Goal: Information Seeking & Learning: Learn about a topic

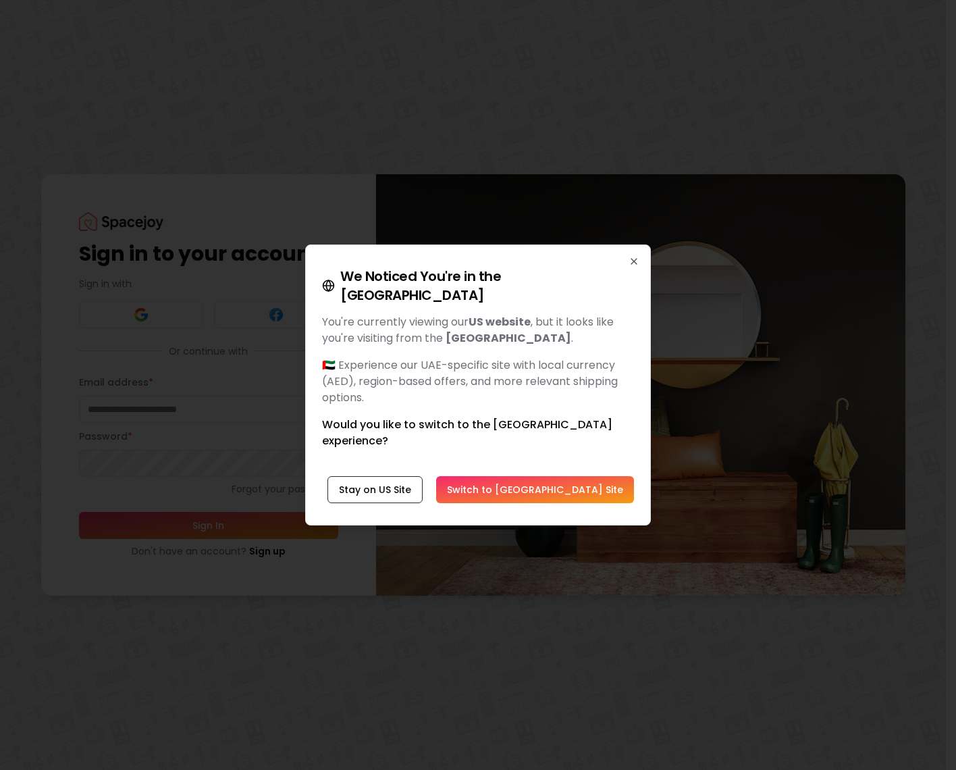
click at [578, 476] on button "Switch to [GEOGRAPHIC_DATA] Site" at bounding box center [535, 489] width 198 height 27
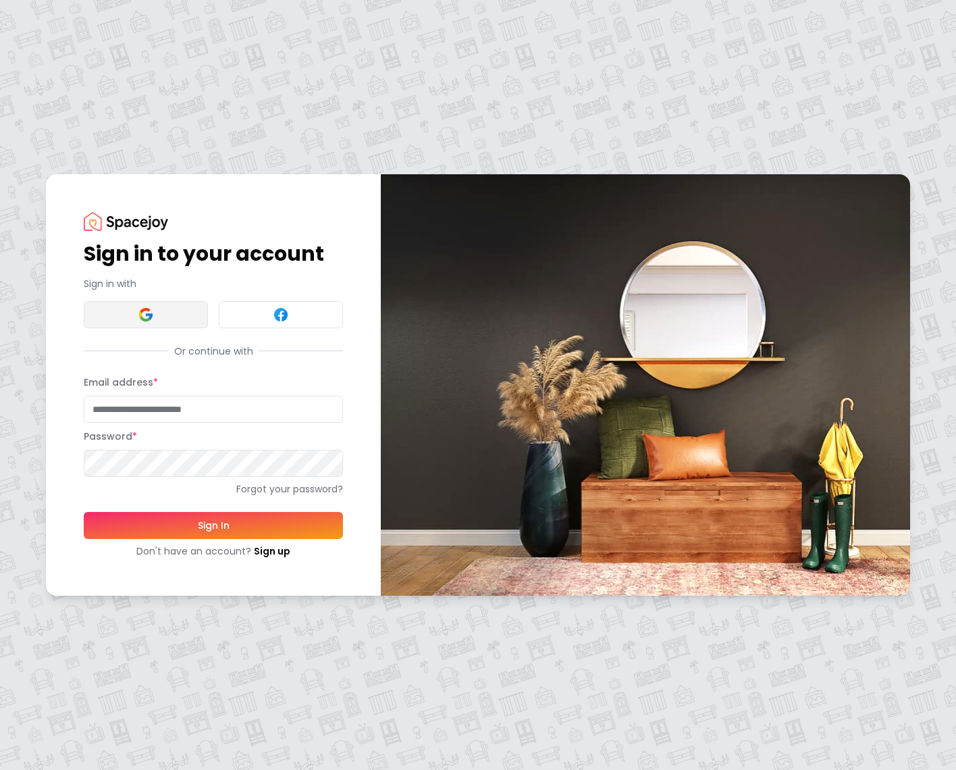
click at [128, 315] on button at bounding box center [146, 314] width 124 height 27
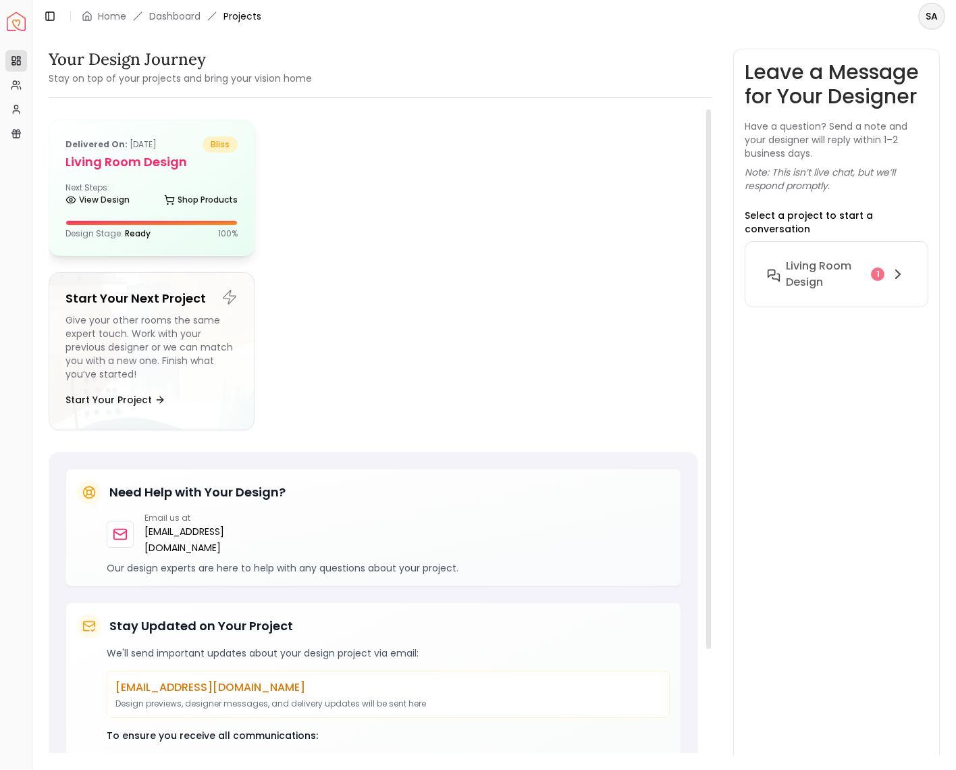
click at [141, 165] on h5 "Living Room Design" at bounding box center [152, 162] width 172 height 19
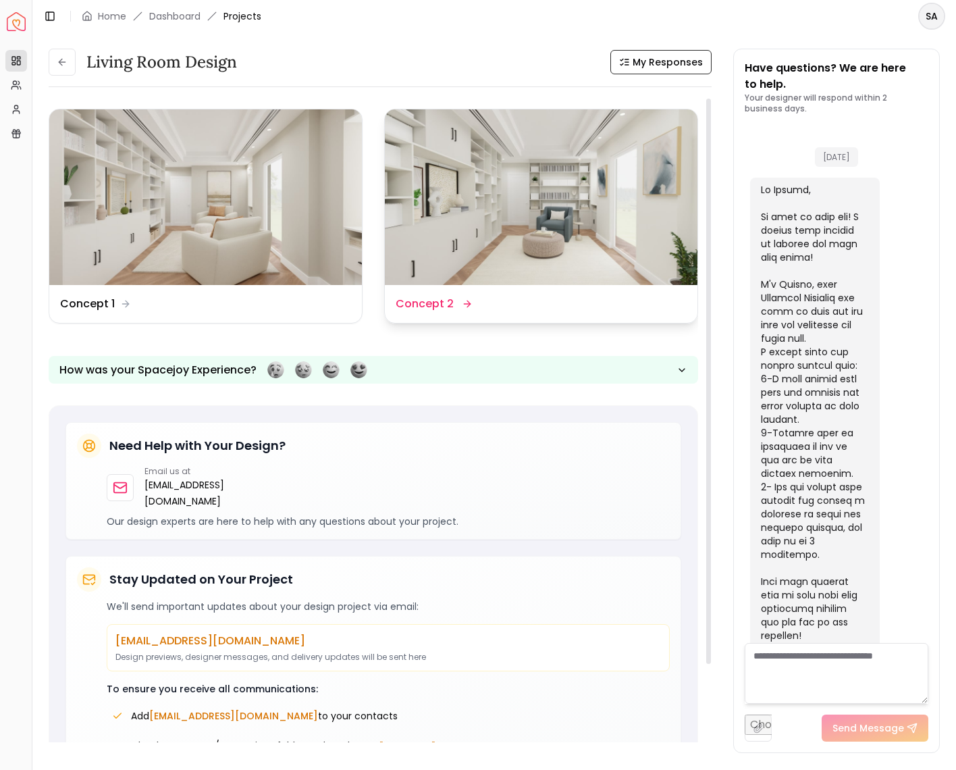
scroll to position [1753, 0]
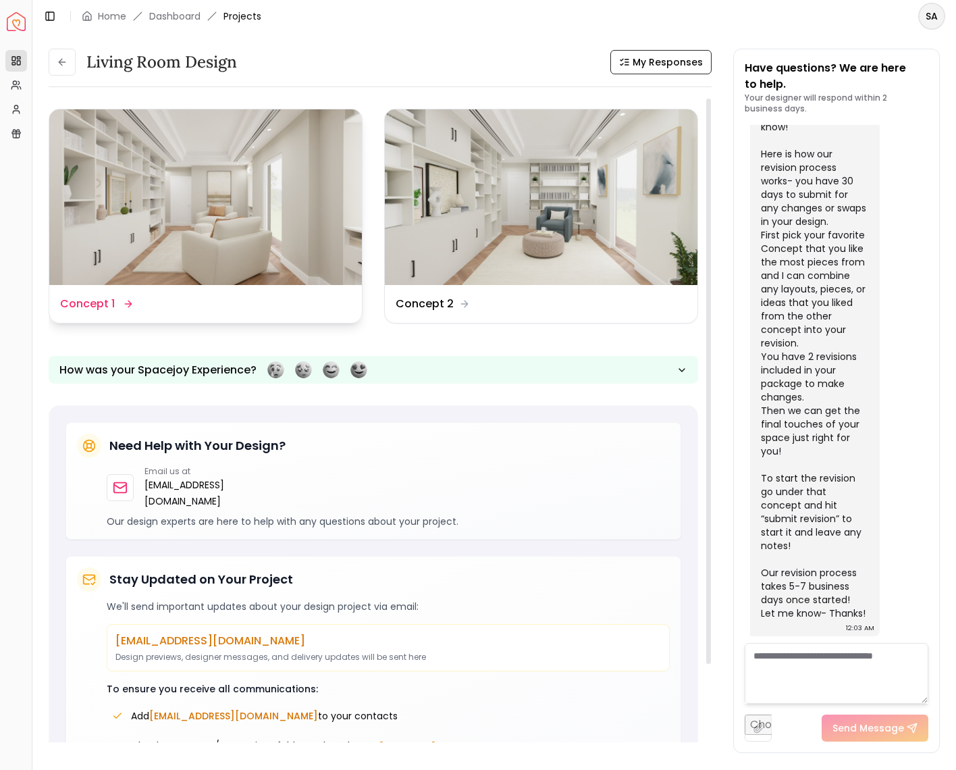
click at [260, 224] on img at bounding box center [205, 197] width 313 height 176
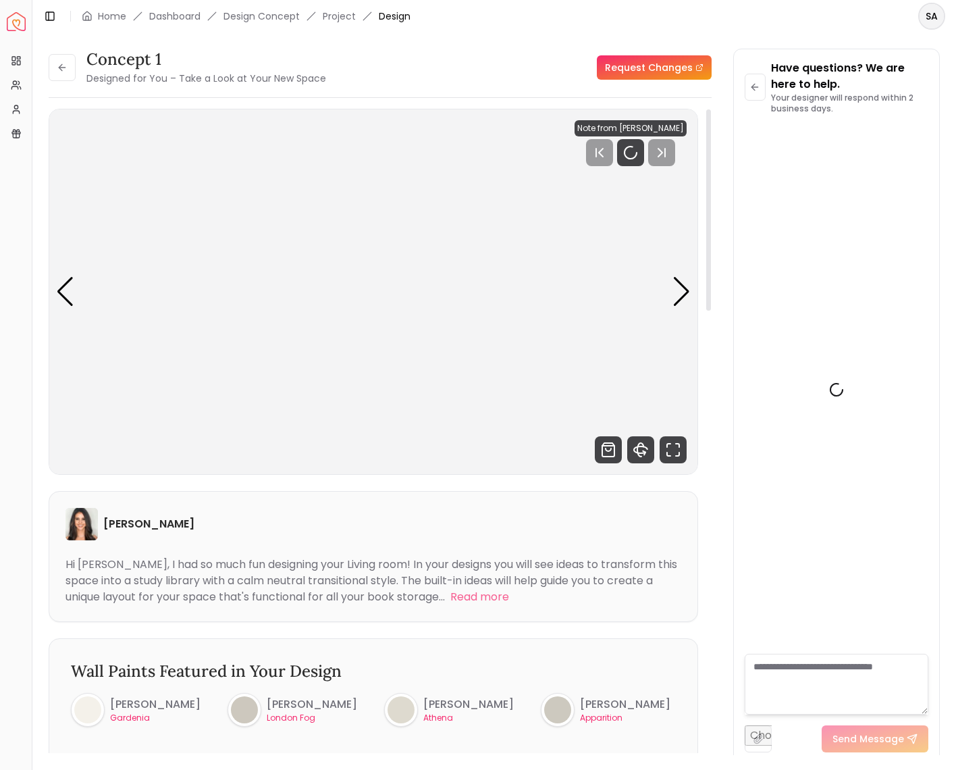
scroll to position [1742, 0]
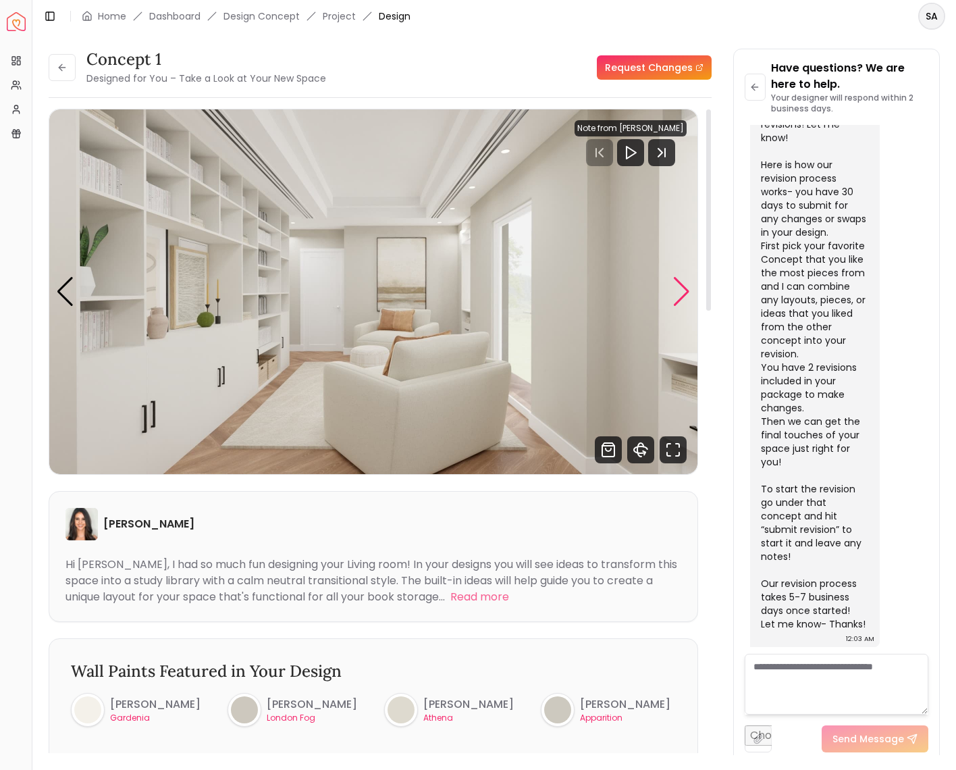
click at [684, 290] on div "Next slide" at bounding box center [682, 292] width 18 height 30
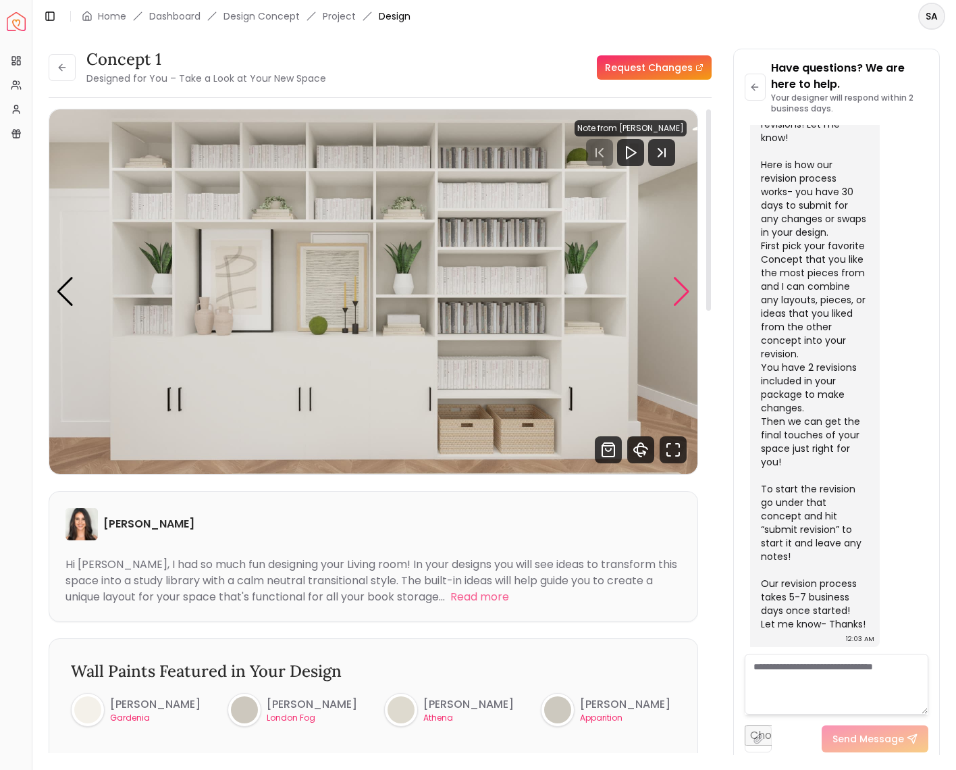
click at [684, 290] on div "Next slide" at bounding box center [682, 292] width 18 height 30
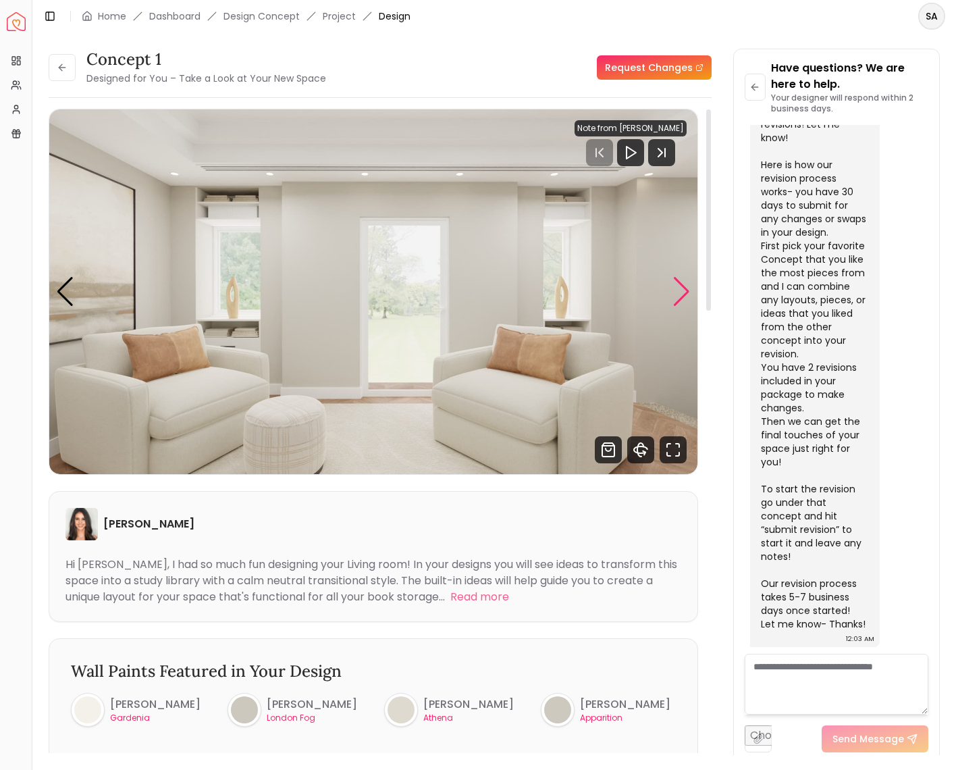
click at [684, 290] on div "Next slide" at bounding box center [682, 292] width 18 height 30
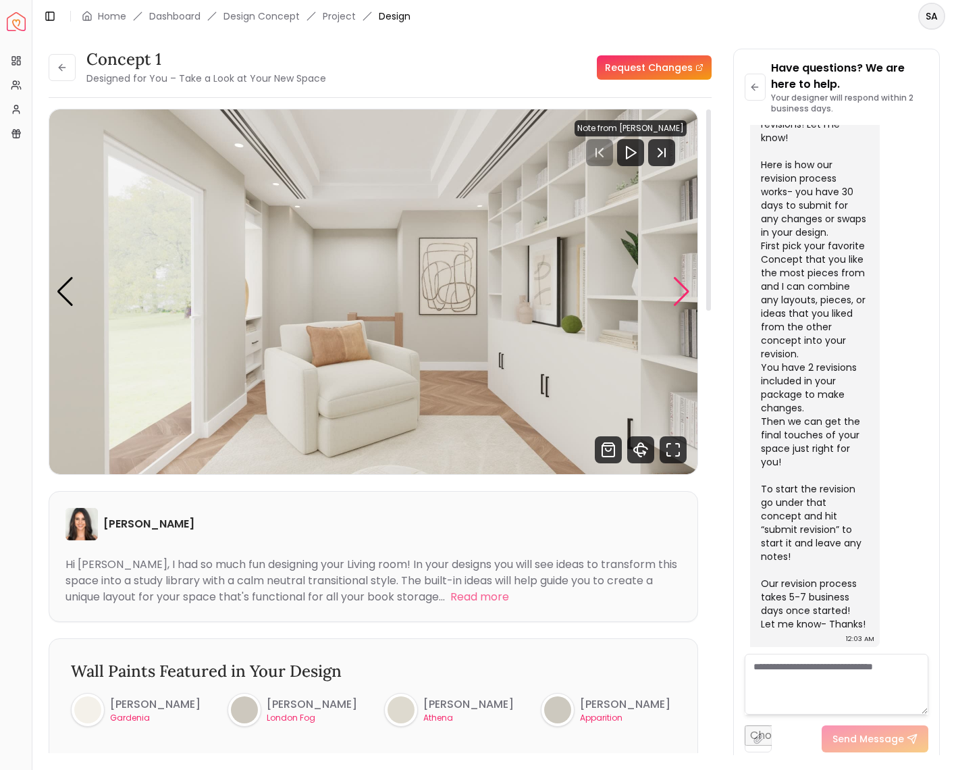
click at [684, 290] on div "Next slide" at bounding box center [682, 292] width 18 height 30
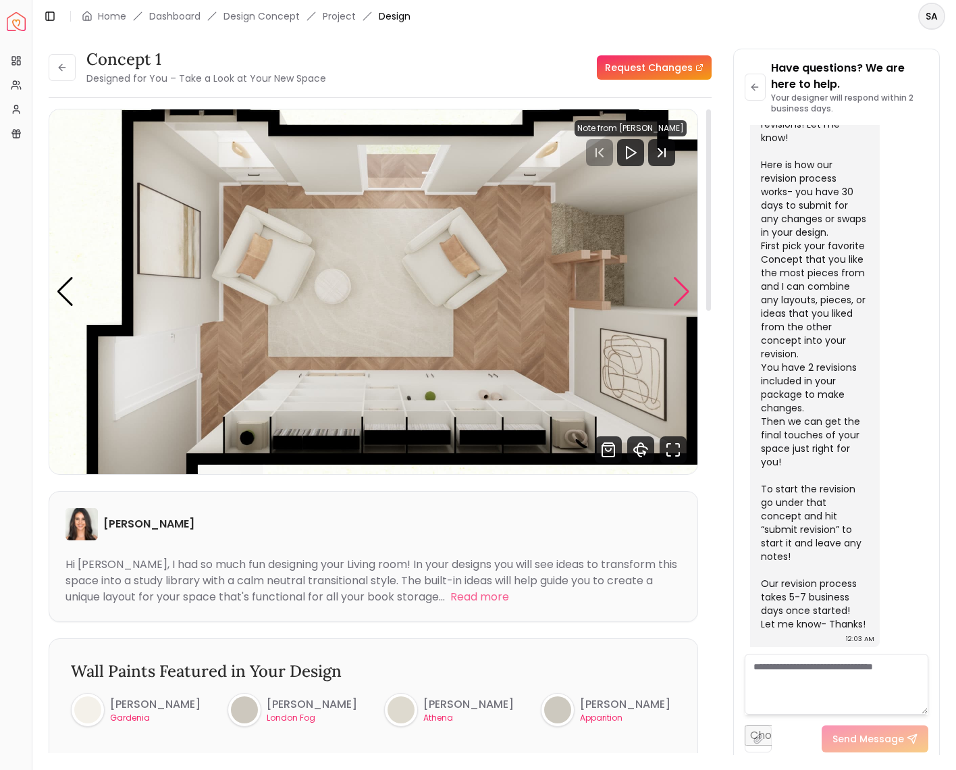
click at [684, 290] on div "Next slide" at bounding box center [682, 292] width 18 height 30
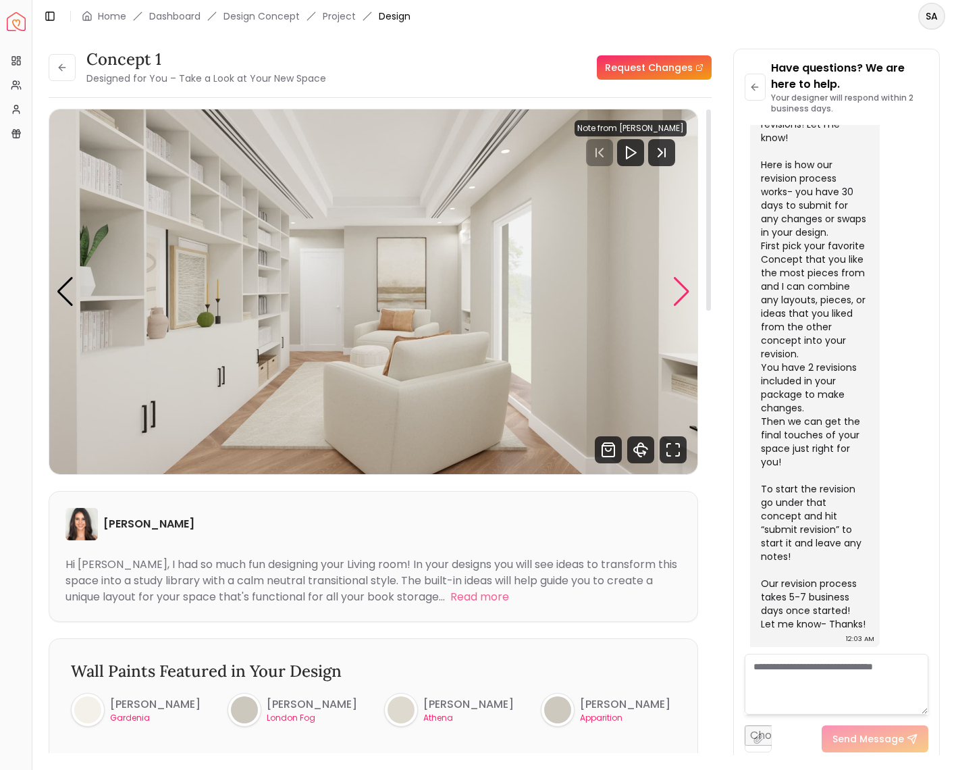
click at [678, 299] on div "Next slide" at bounding box center [682, 292] width 18 height 30
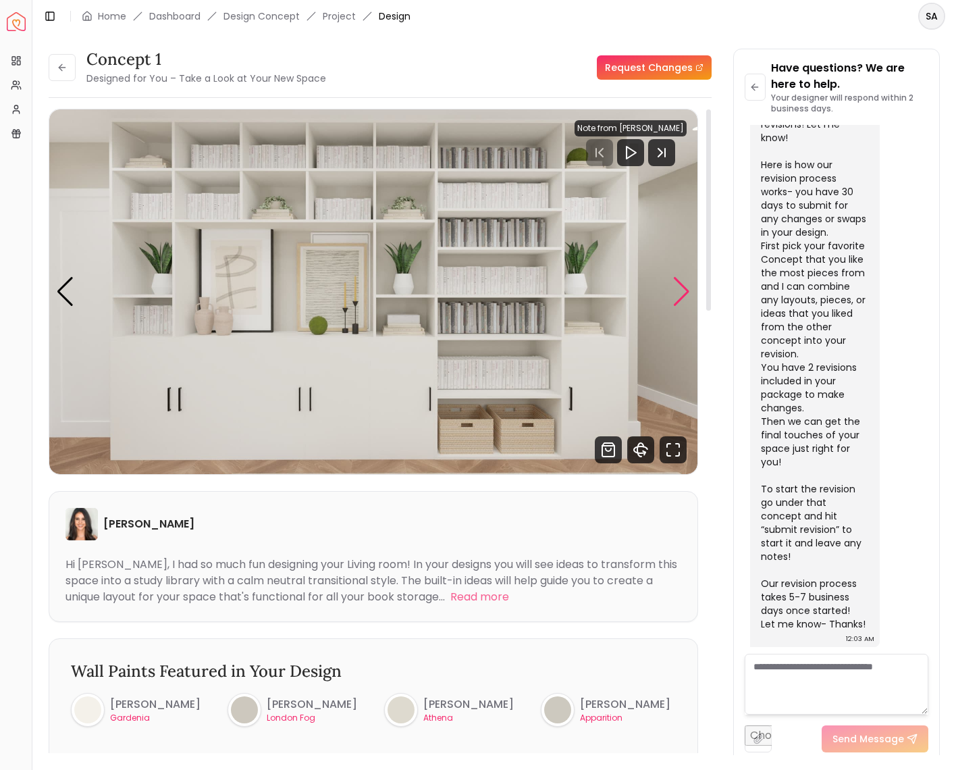
click at [681, 297] on div "Next slide" at bounding box center [682, 292] width 18 height 30
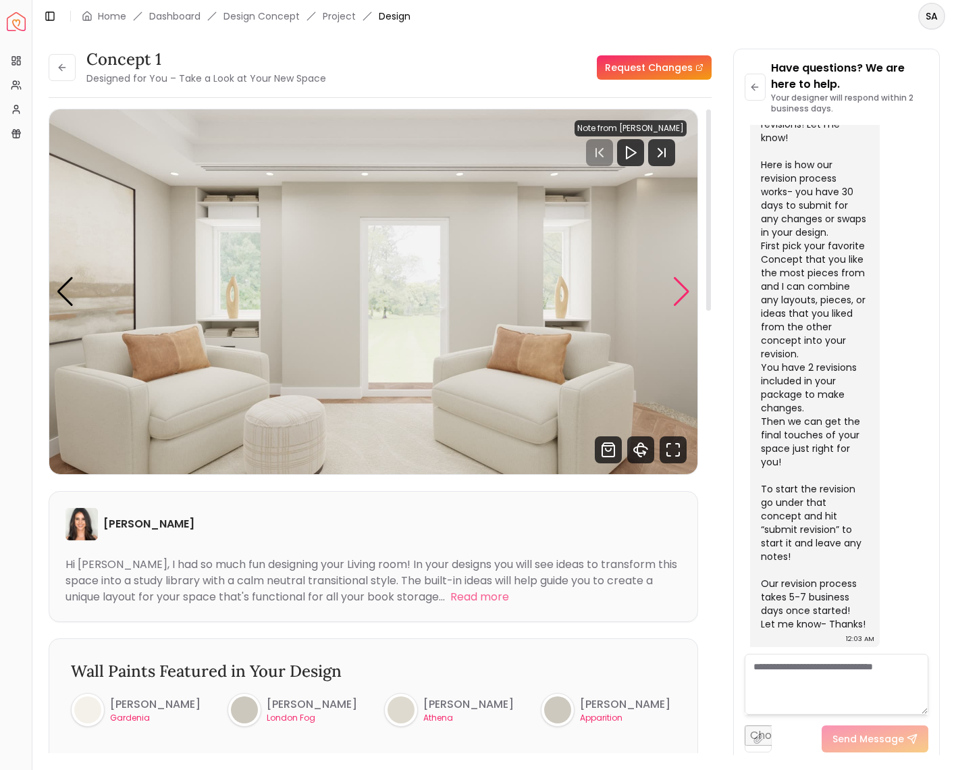
click at [681, 297] on div "Next slide" at bounding box center [682, 292] width 18 height 30
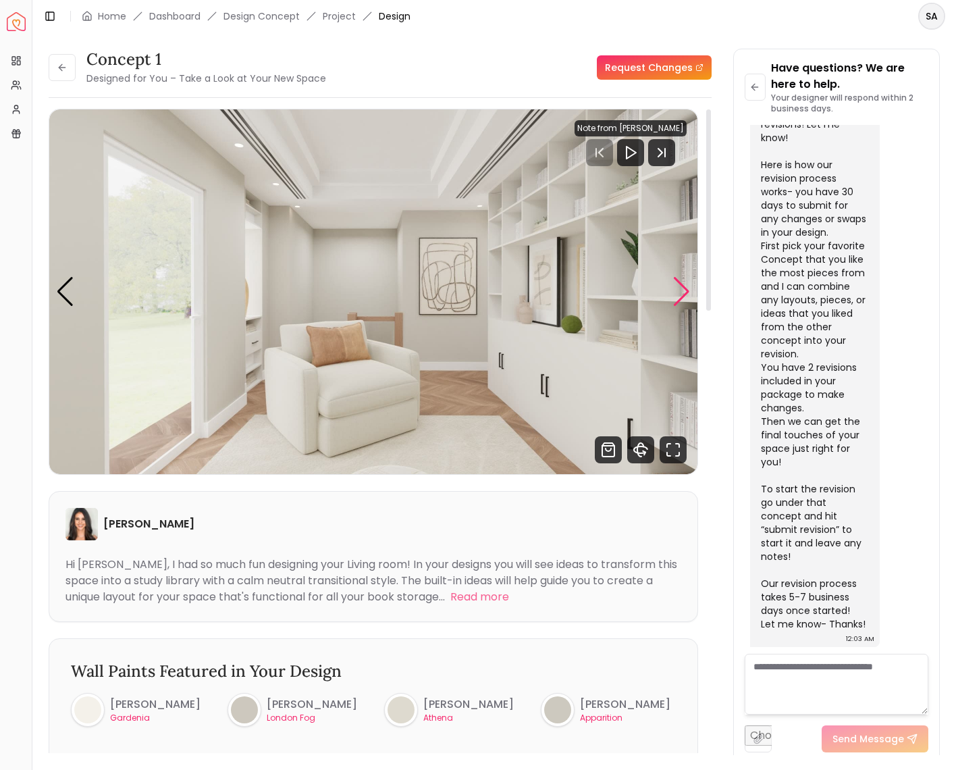
click at [681, 297] on div "Next slide" at bounding box center [682, 292] width 18 height 30
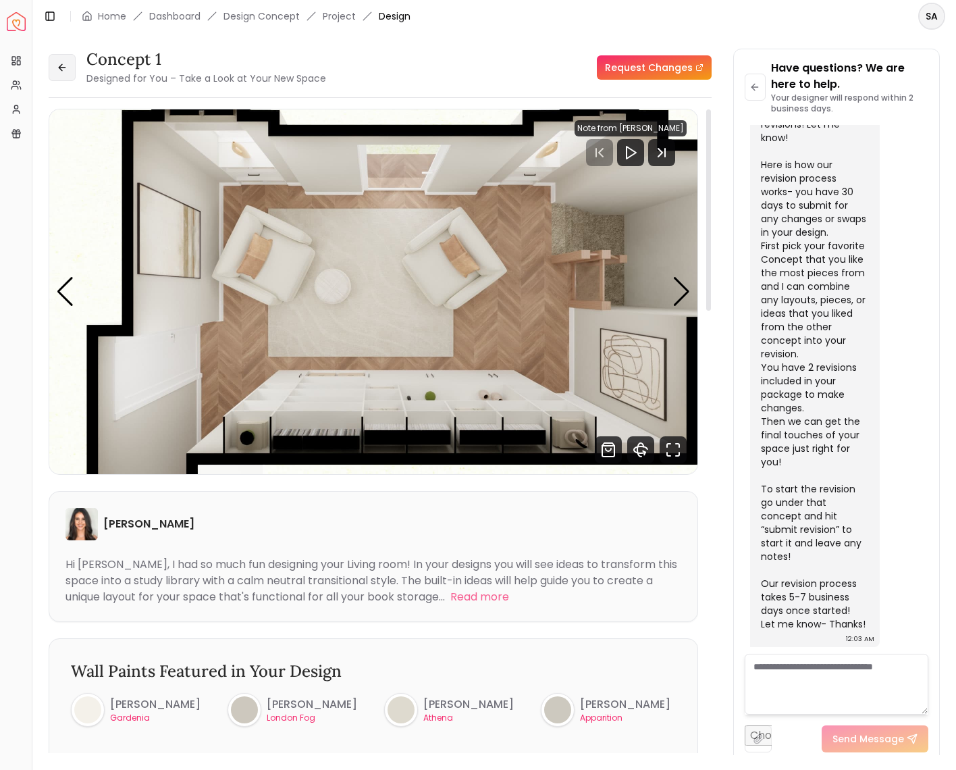
click at [58, 65] on icon at bounding box center [62, 67] width 11 height 11
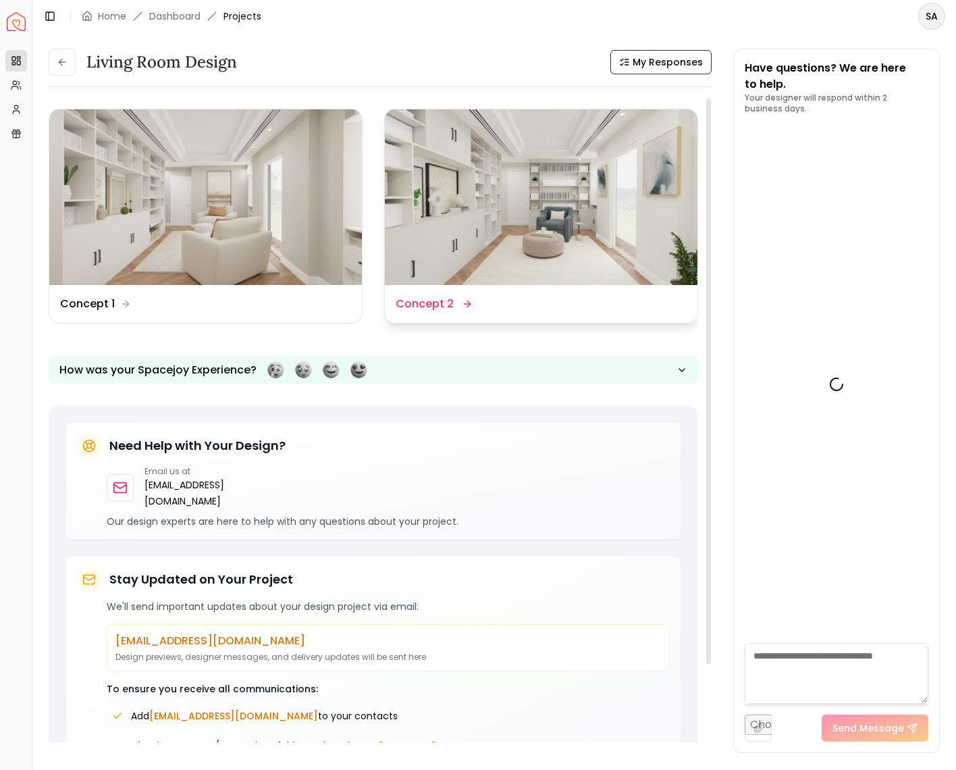
click at [542, 218] on img at bounding box center [541, 197] width 313 height 176
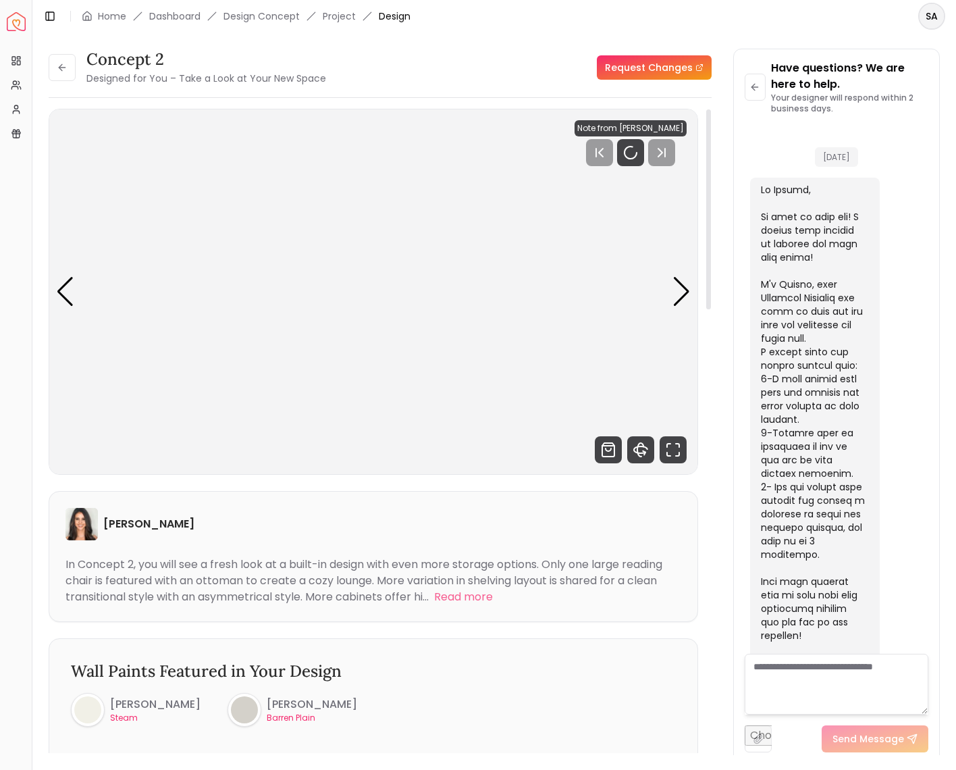
scroll to position [1742, 0]
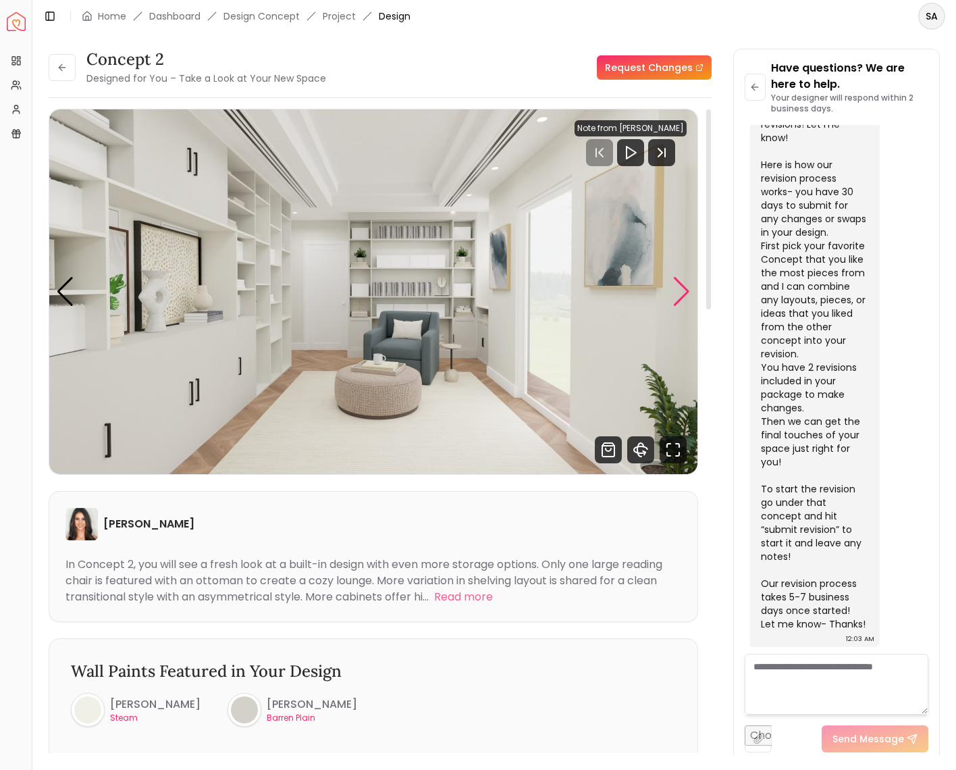
click at [683, 292] on div "Next slide" at bounding box center [682, 292] width 18 height 30
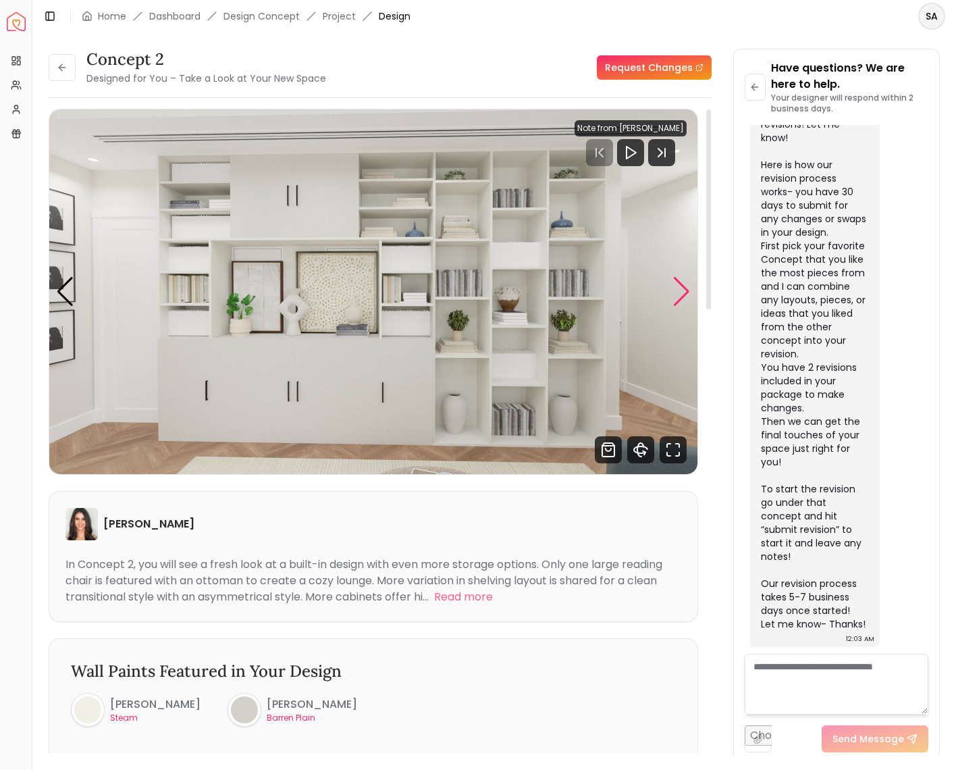
click at [683, 292] on div "Next slide" at bounding box center [682, 292] width 18 height 30
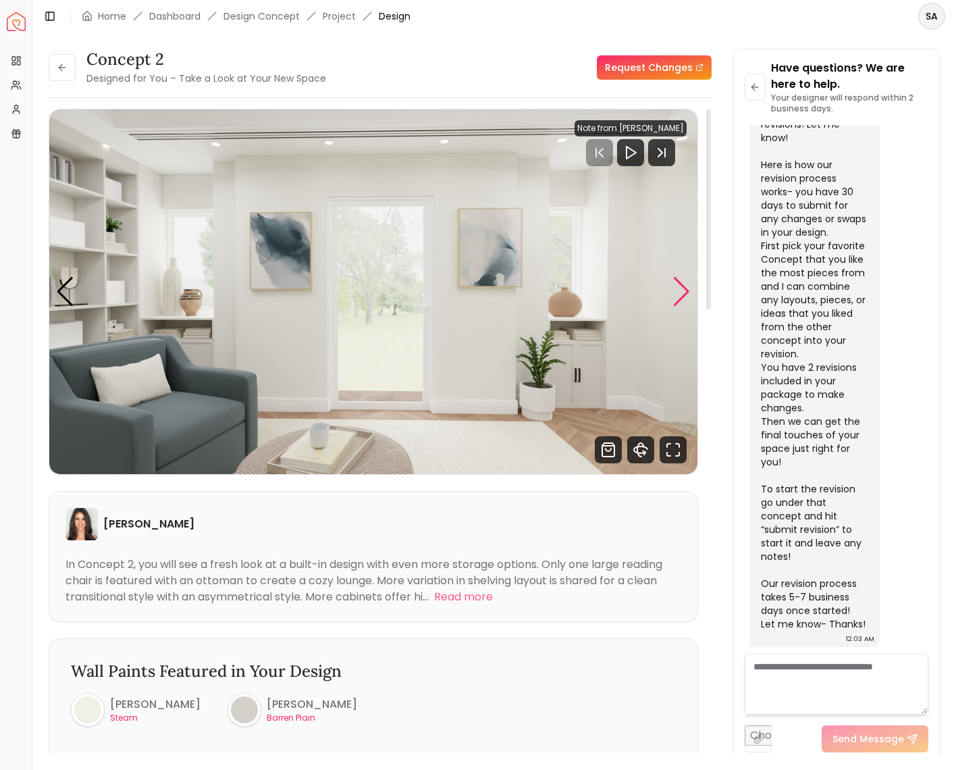
click at [683, 292] on div "Next slide" at bounding box center [682, 292] width 18 height 30
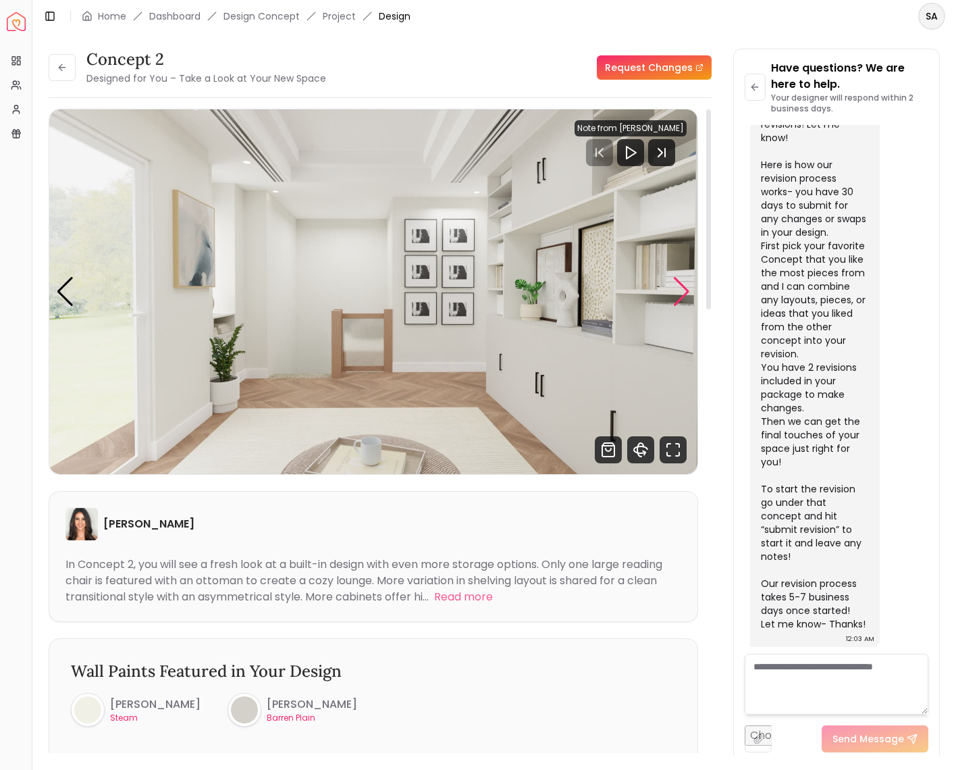
click at [688, 290] on div "Next slide" at bounding box center [682, 292] width 18 height 30
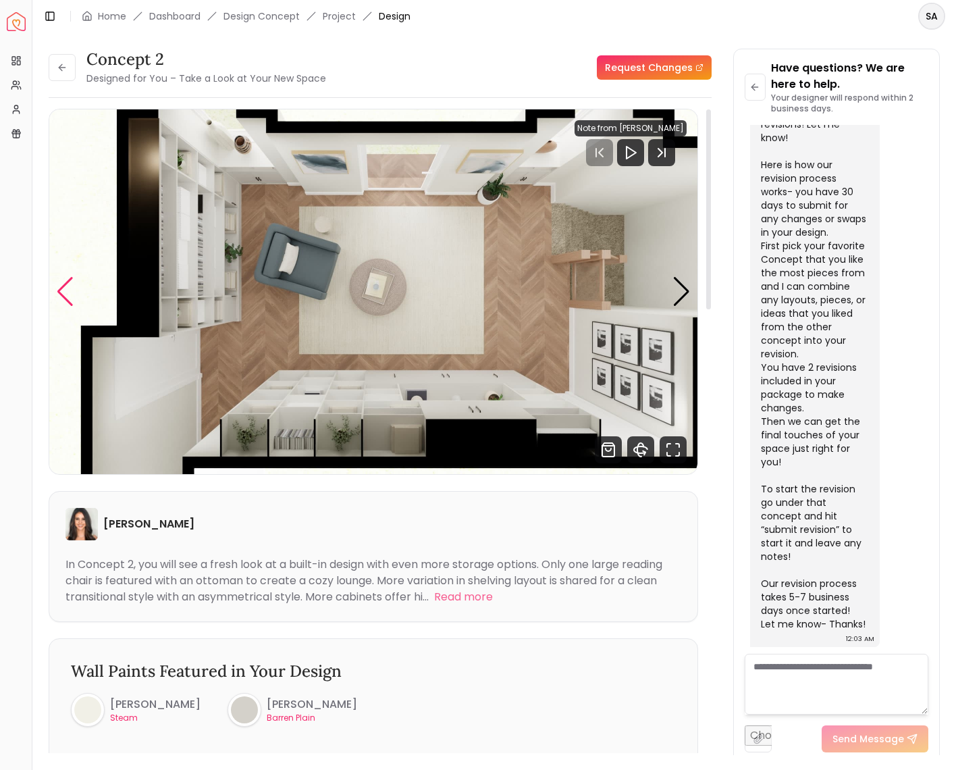
click at [65, 290] on div "Previous slide" at bounding box center [65, 292] width 18 height 30
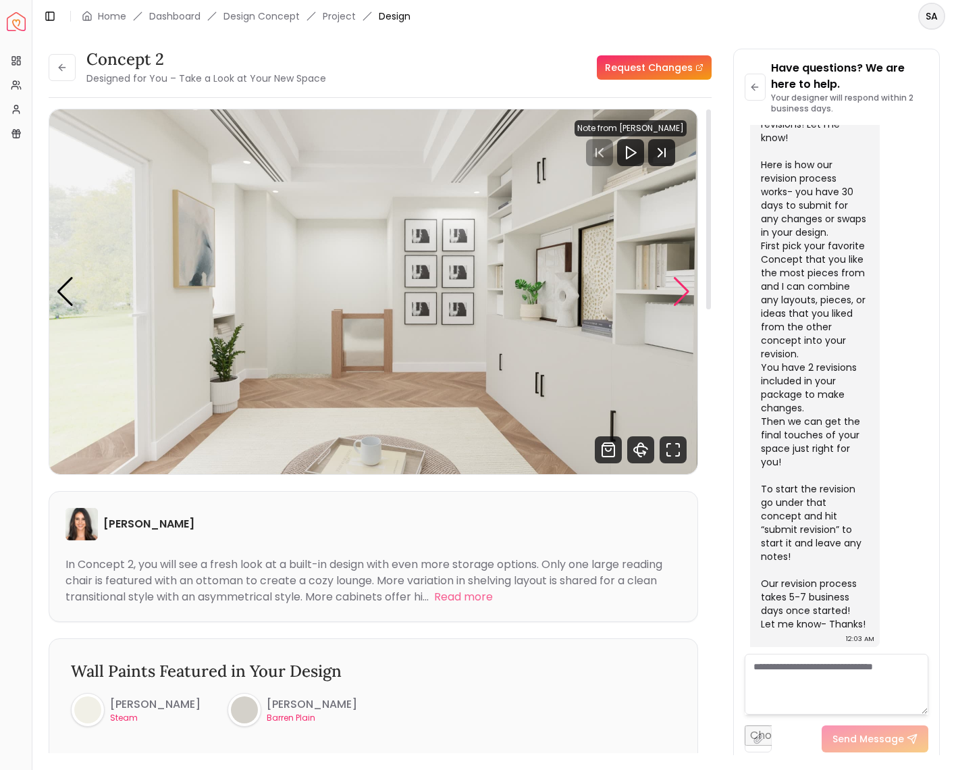
click at [674, 293] on div "Next slide" at bounding box center [682, 292] width 18 height 30
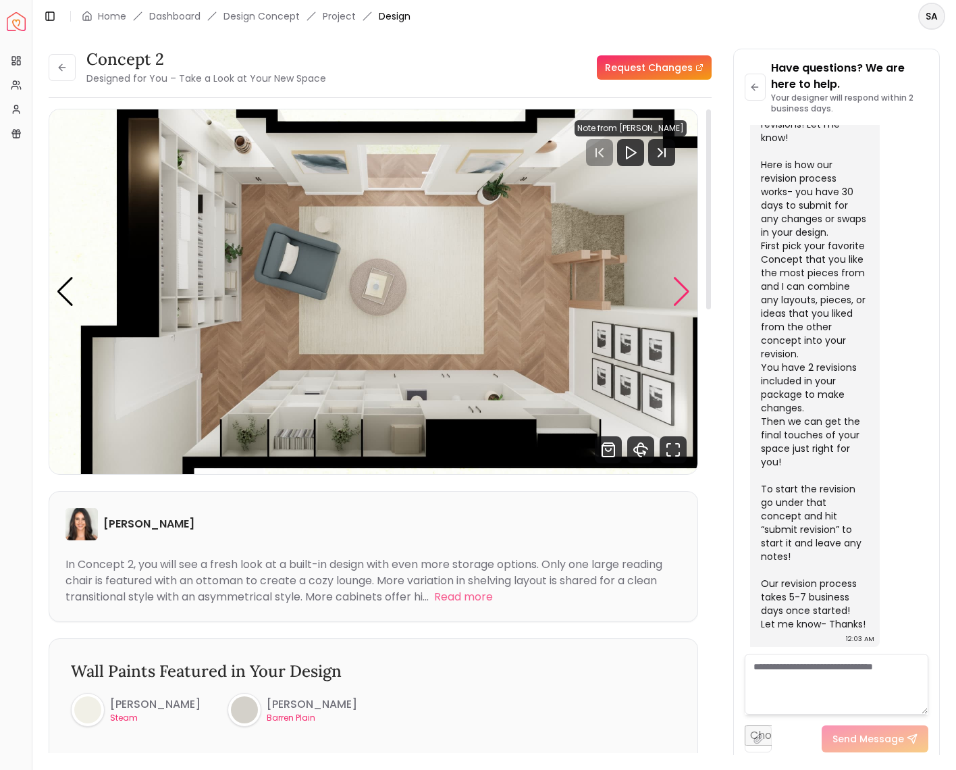
click at [683, 288] on div "Next slide" at bounding box center [682, 292] width 18 height 30
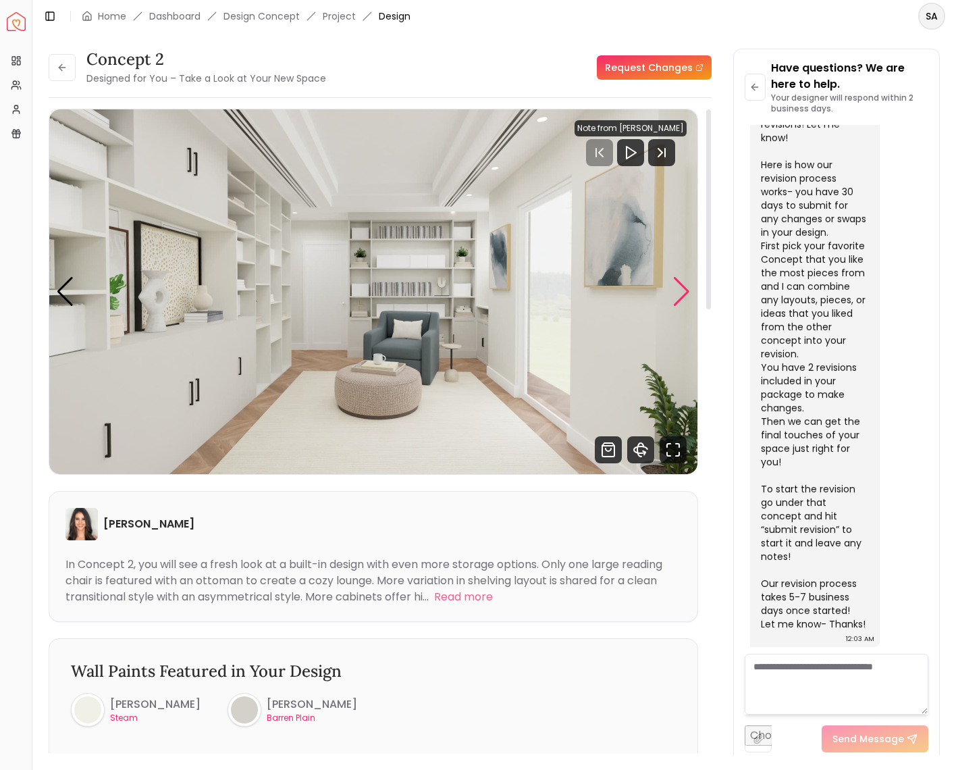
click at [683, 288] on div "Next slide" at bounding box center [682, 292] width 18 height 30
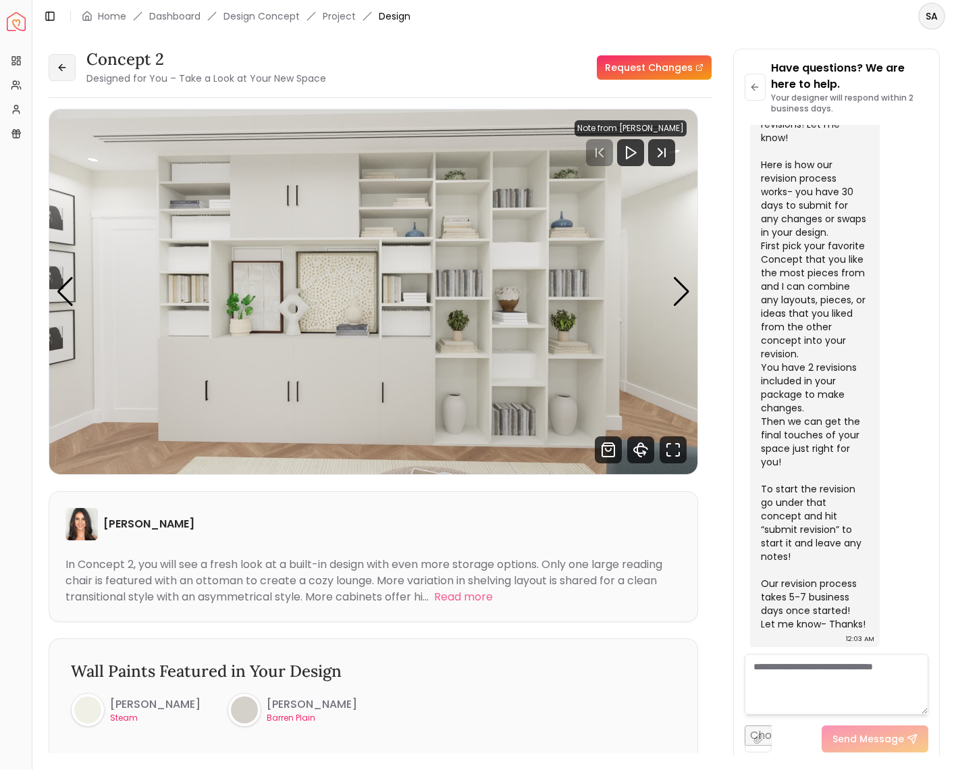
click at [56, 71] on button at bounding box center [62, 67] width 27 height 27
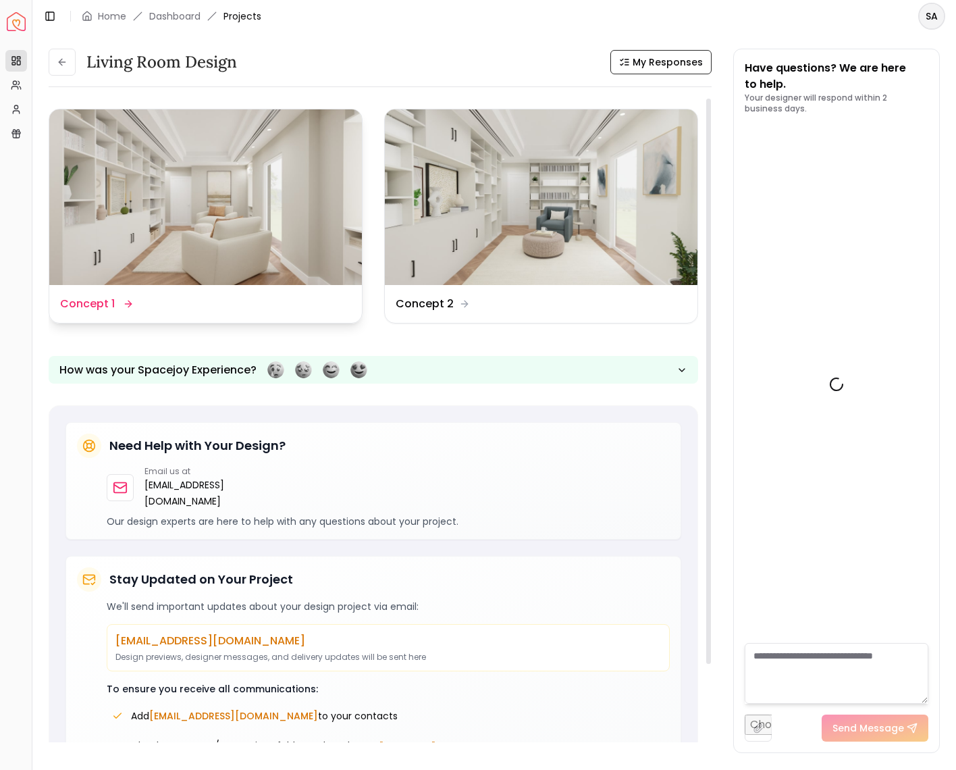
click at [305, 236] on img at bounding box center [205, 197] width 313 height 176
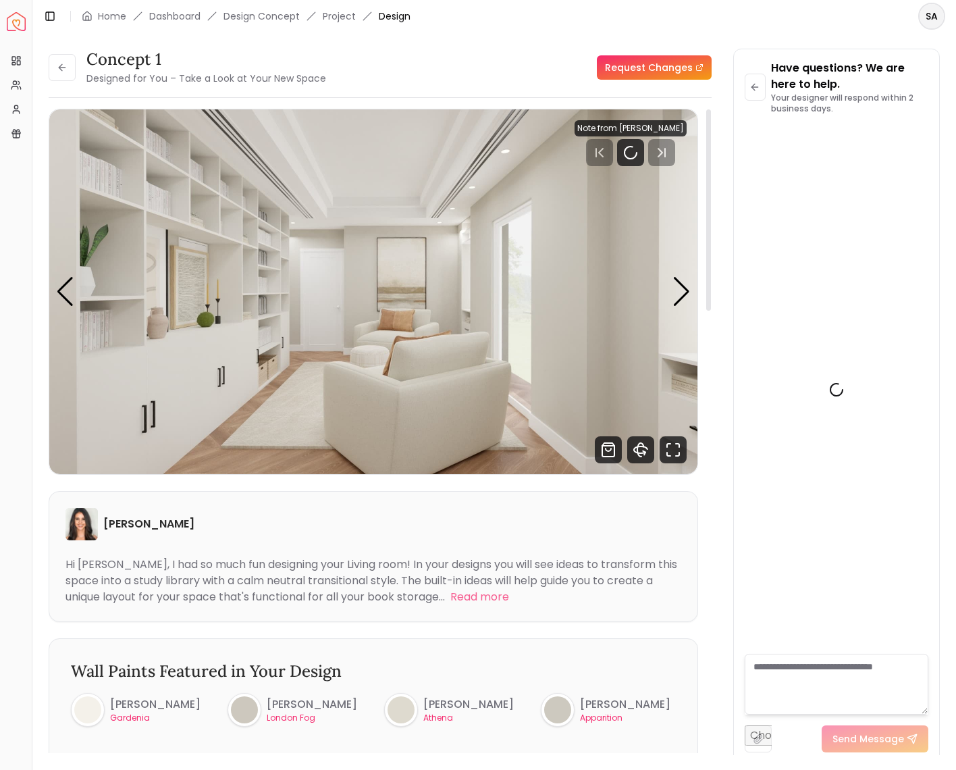
click at [692, 299] on img "1 / 5" at bounding box center [373, 291] width 648 height 365
click at [667, 288] on img "1 / 5" at bounding box center [373, 291] width 648 height 365
click at [670, 291] on img "1 / 5" at bounding box center [373, 291] width 648 height 365
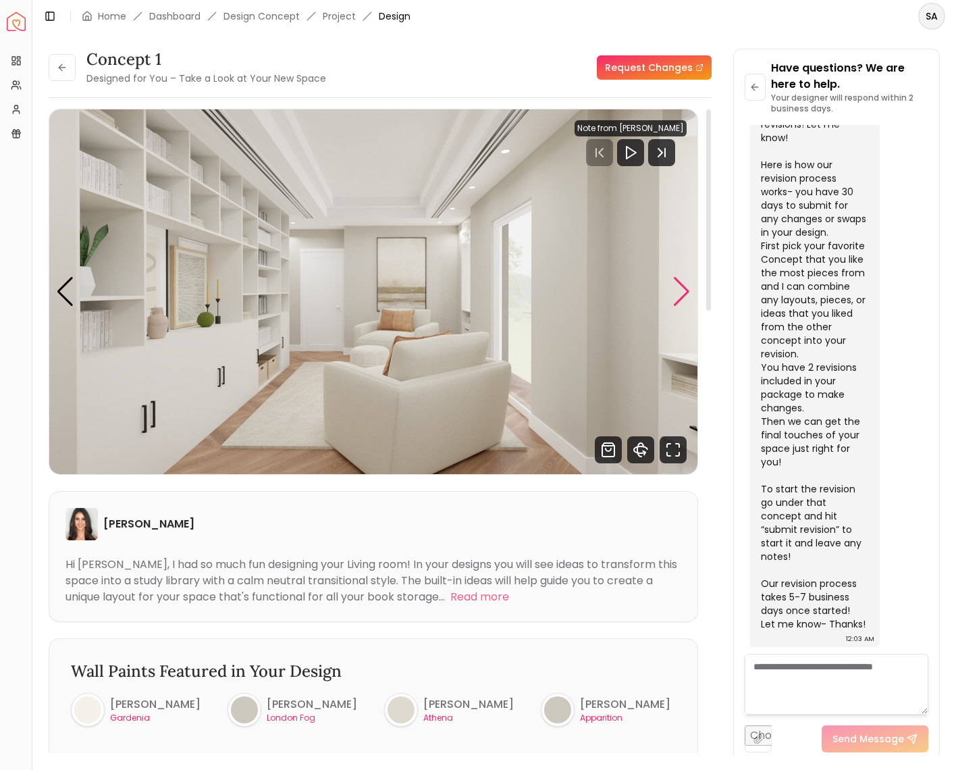
click at [680, 296] on div "Next slide" at bounding box center [682, 292] width 18 height 30
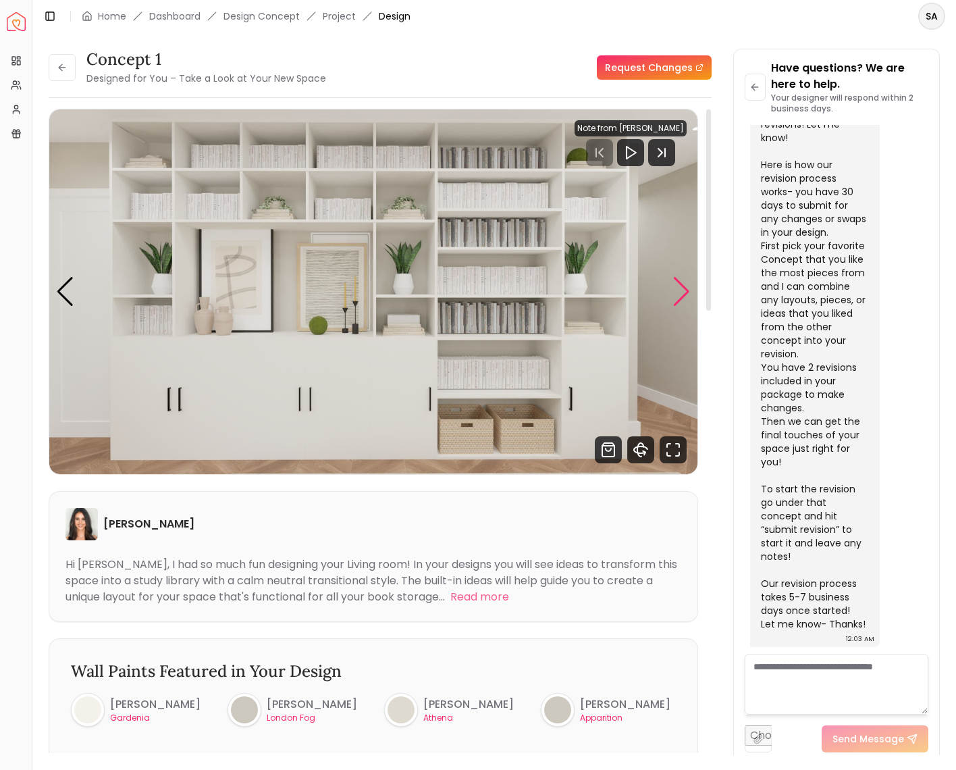
click at [677, 289] on div "Next slide" at bounding box center [682, 292] width 18 height 30
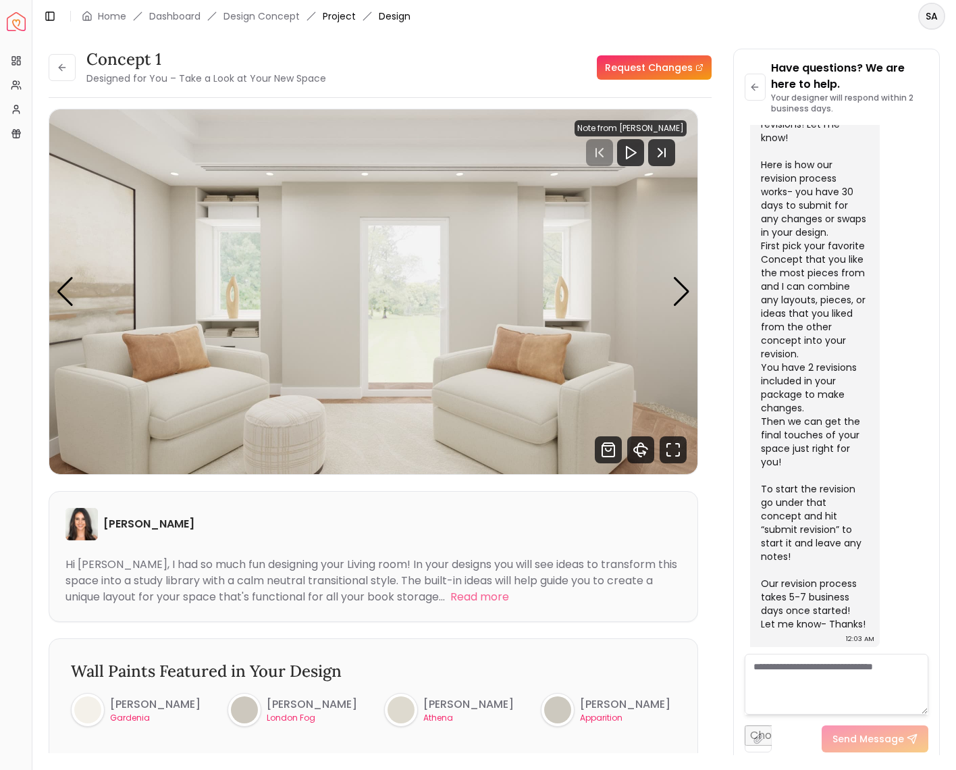
click at [337, 16] on link "Project" at bounding box center [339, 16] width 33 height 14
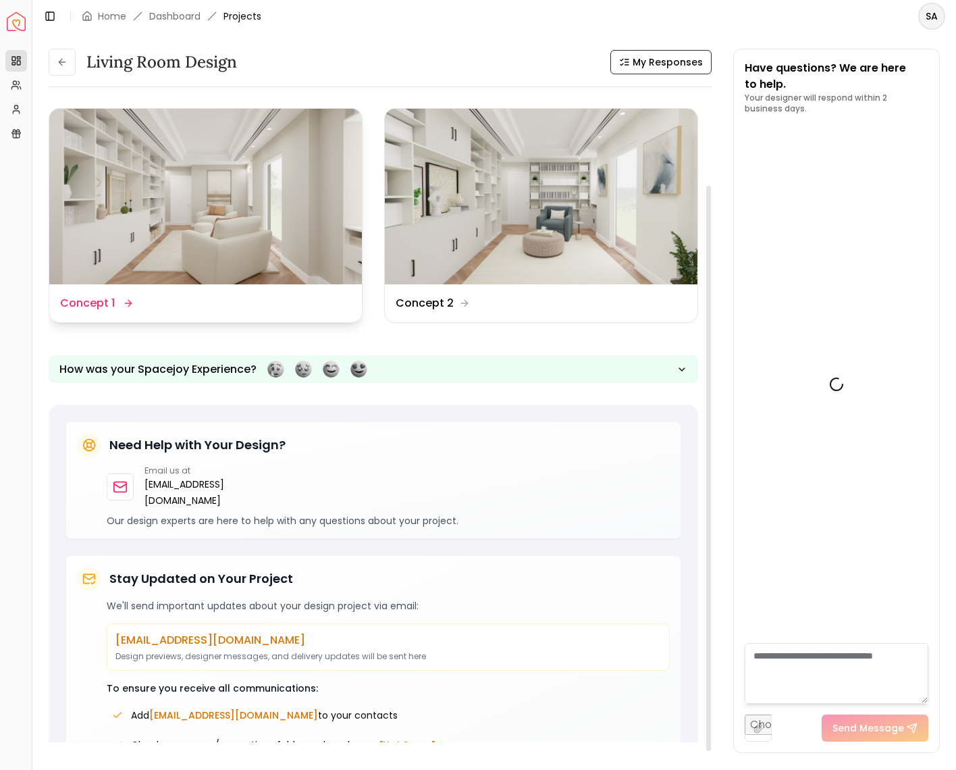
scroll to position [1753, 0]
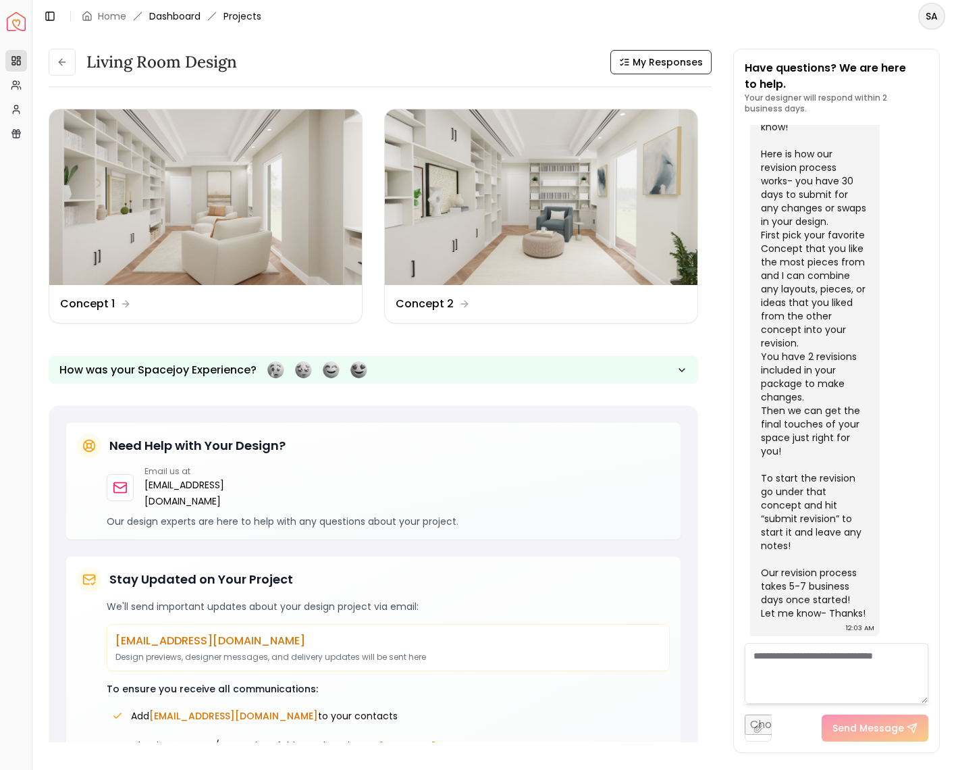
click at [171, 20] on link "Dashboard" at bounding box center [174, 16] width 51 height 14
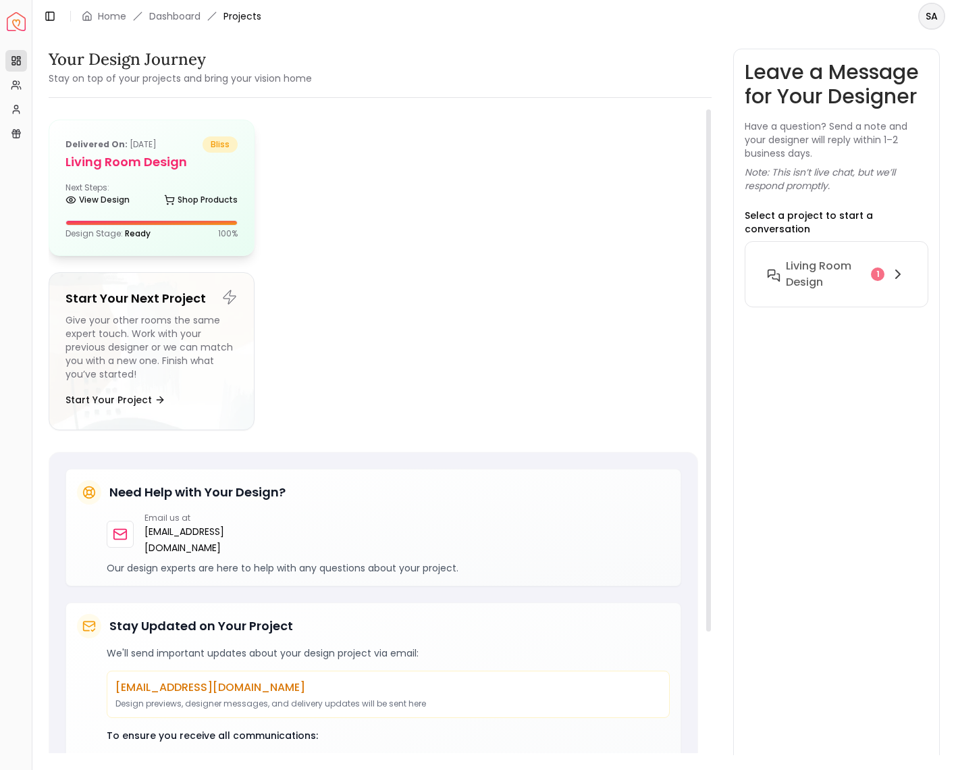
click at [211, 168] on h5 "Living Room Design" at bounding box center [152, 162] width 172 height 19
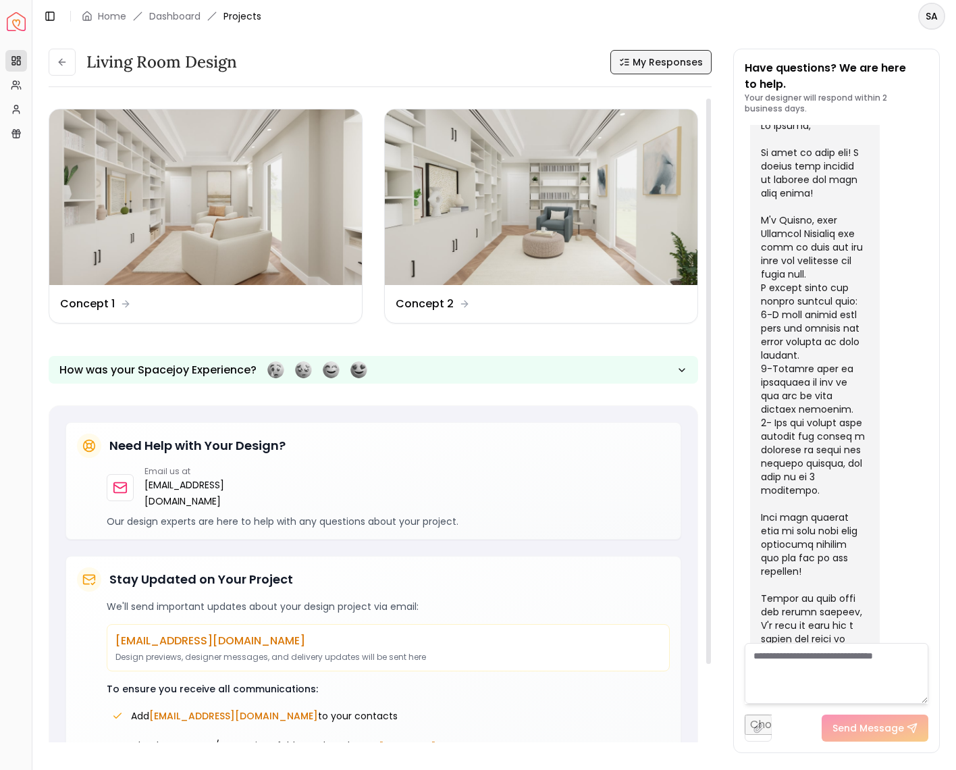
click at [690, 67] on span "My Responses" at bounding box center [668, 62] width 70 height 14
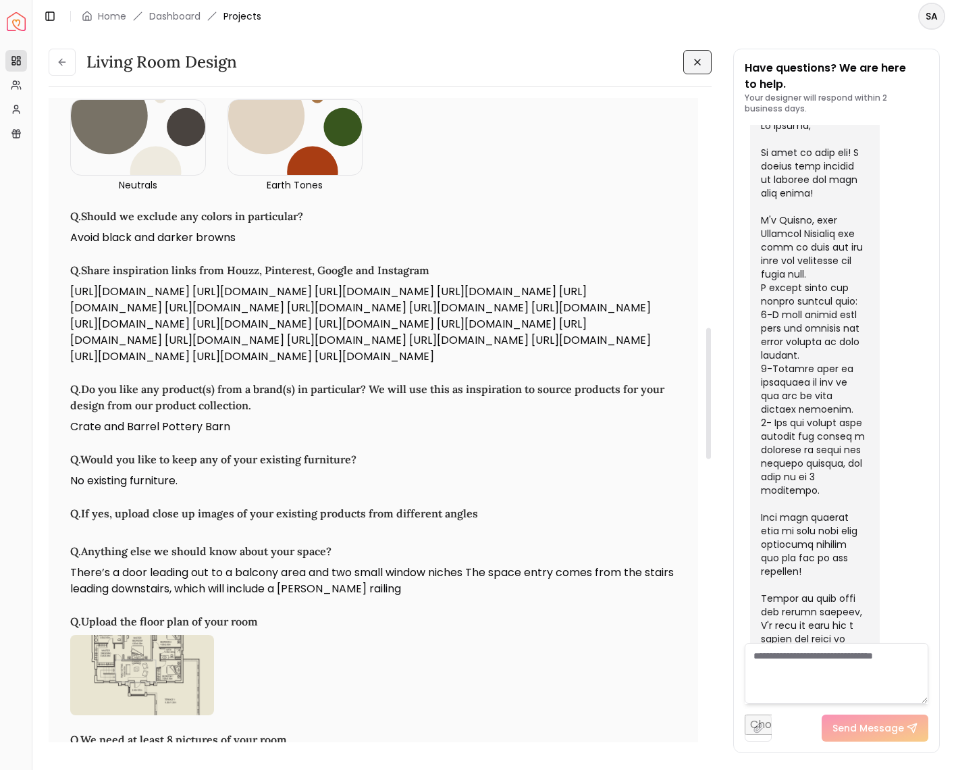
scroll to position [1081, 0]
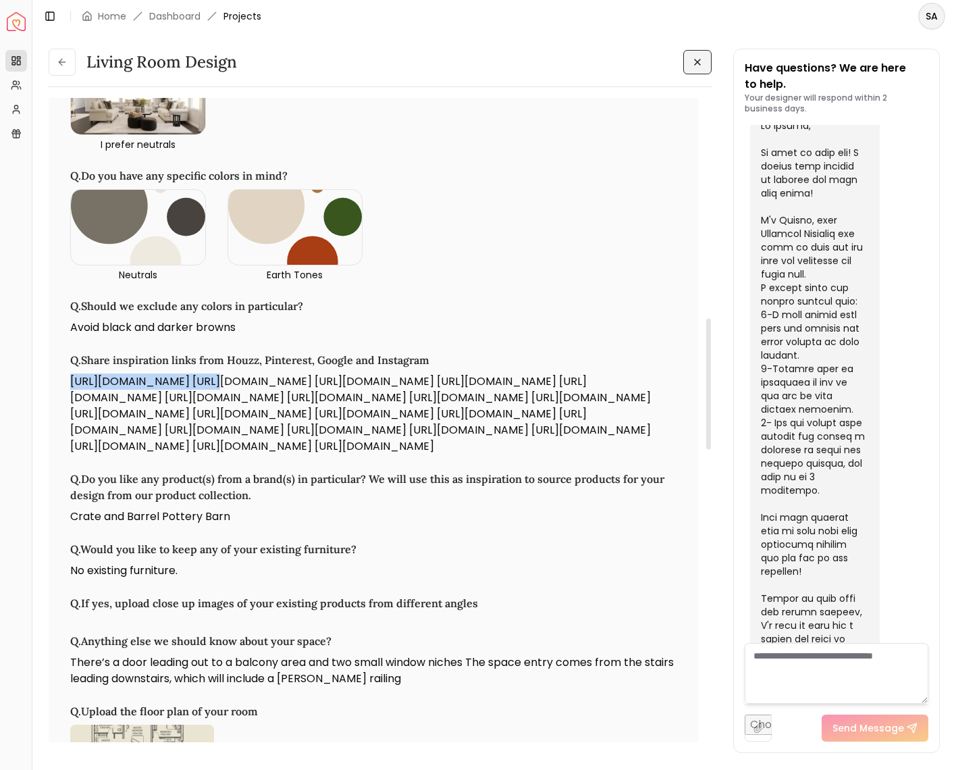
drag, startPoint x: 73, startPoint y: 381, endPoint x: 197, endPoint y: 374, distance: 124.5
click at [197, 374] on p "https://pin.it/1zH8eEsms https://pin.it/5sRHaLCED https://pin.it/1OzqnCmVH http…" at bounding box center [373, 414] width 607 height 81
drag, startPoint x: 197, startPoint y: 374, endPoint x: 172, endPoint y: 380, distance: 26.5
drag, startPoint x: 204, startPoint y: 378, endPoint x: 333, endPoint y: 375, distance: 129.1
click at [333, 375] on p "https://pin.it/1zH8eEsms https://pin.it/5sRHaLCED https://pin.it/1OzqnCmVH http…" at bounding box center [373, 414] width 607 height 81
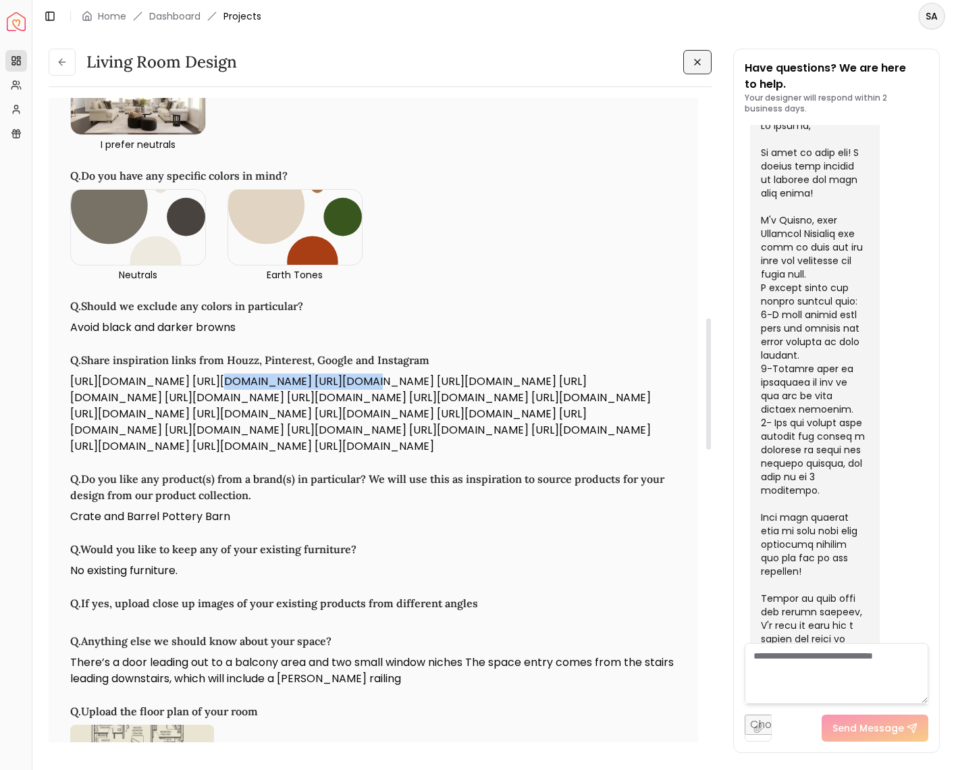
drag, startPoint x: 333, startPoint y: 375, endPoint x: 305, endPoint y: 380, distance: 28.2
drag, startPoint x: 336, startPoint y: 380, endPoint x: 471, endPoint y: 372, distance: 134.7
click at [471, 372] on div "Q. Share inspiration links from Houzz, Pinterest, Google and Instagram https://…" at bounding box center [373, 403] width 607 height 103
drag, startPoint x: 471, startPoint y: 372, endPoint x: 453, endPoint y: 381, distance: 19.9
click at [515, 384] on p "https://pin.it/1zH8eEsms https://pin.it/5sRHaLCED https://pin.it/1OzqnCmVH http…" at bounding box center [373, 414] width 607 height 81
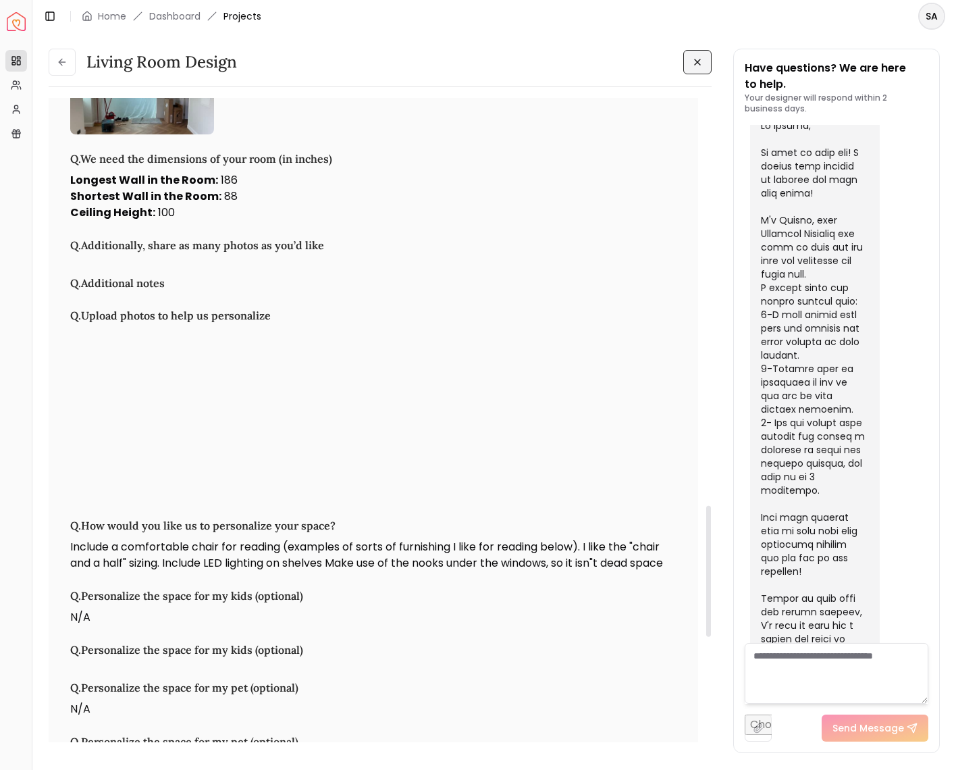
scroll to position [2094, 0]
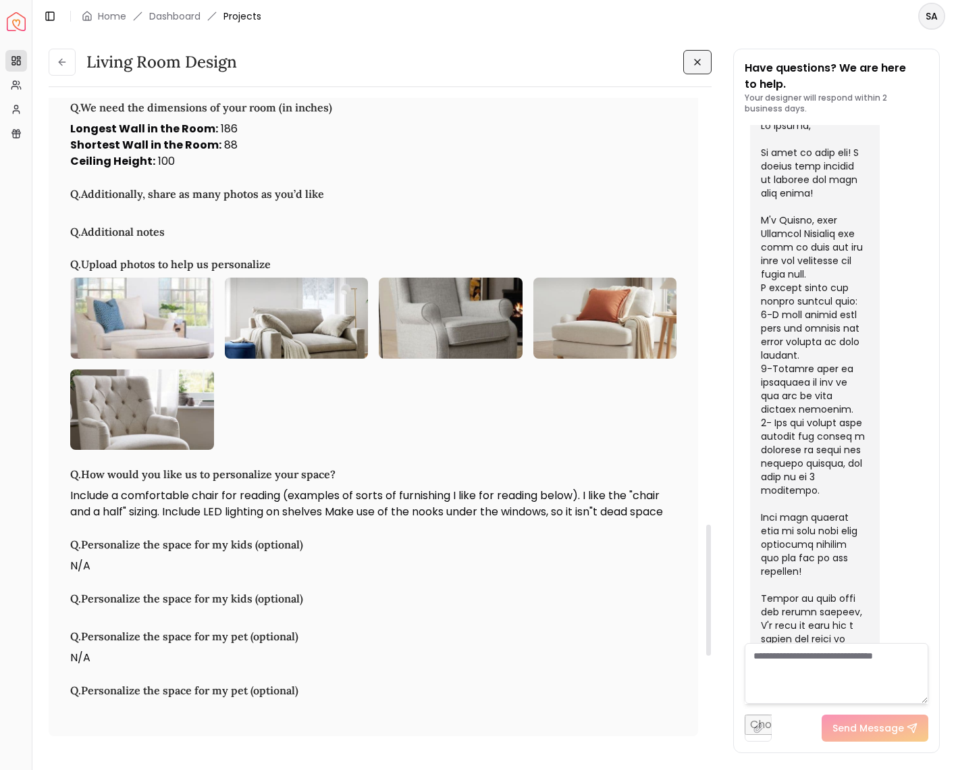
click at [176, 328] on img at bounding box center [142, 318] width 144 height 81
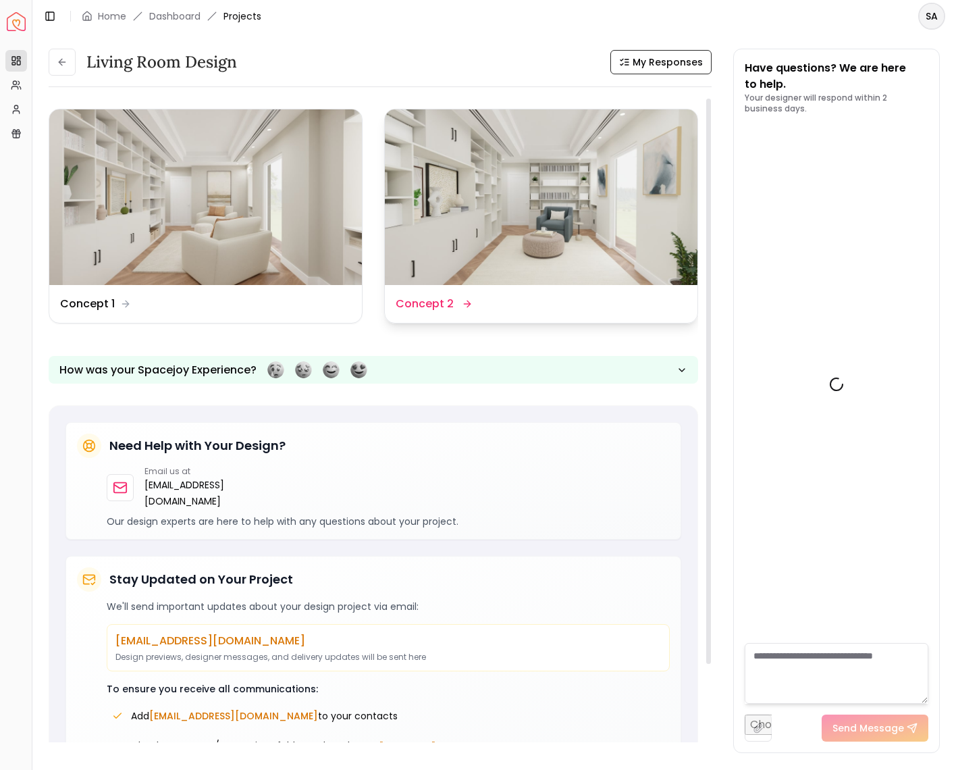
scroll to position [1753, 0]
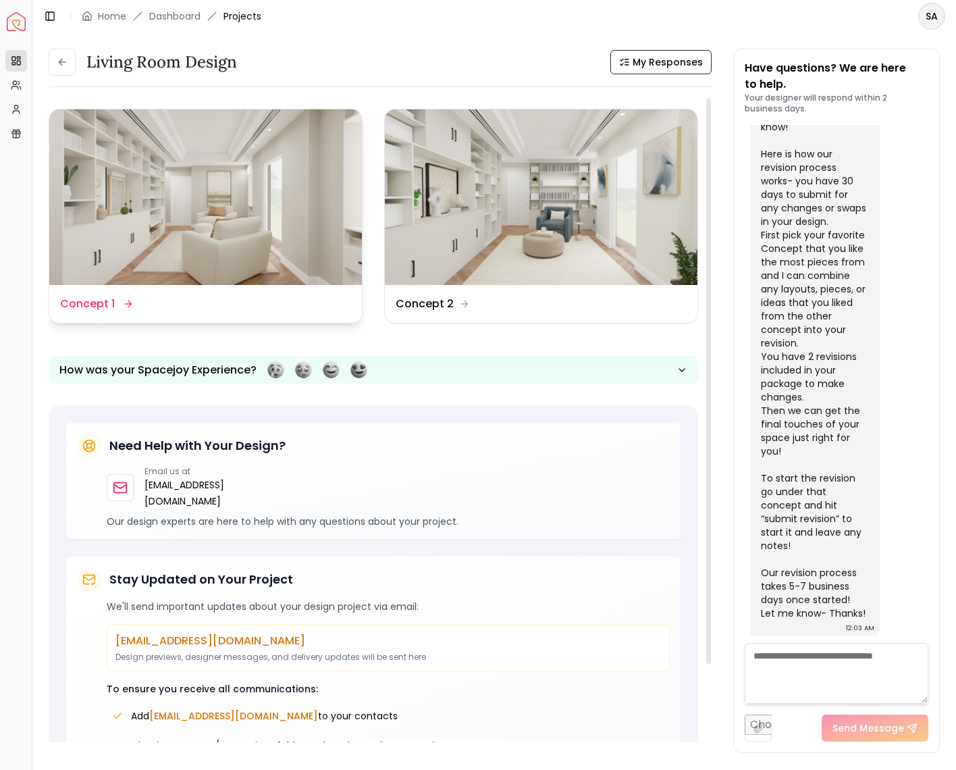
click at [294, 203] on img at bounding box center [205, 197] width 313 height 176
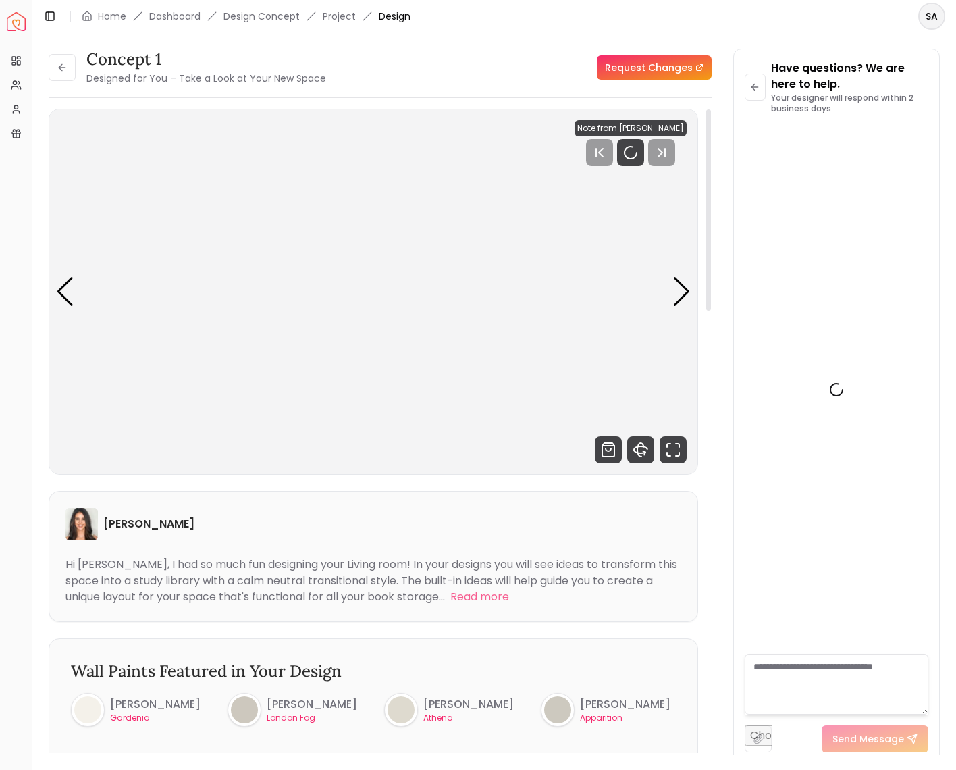
scroll to position [1742, 0]
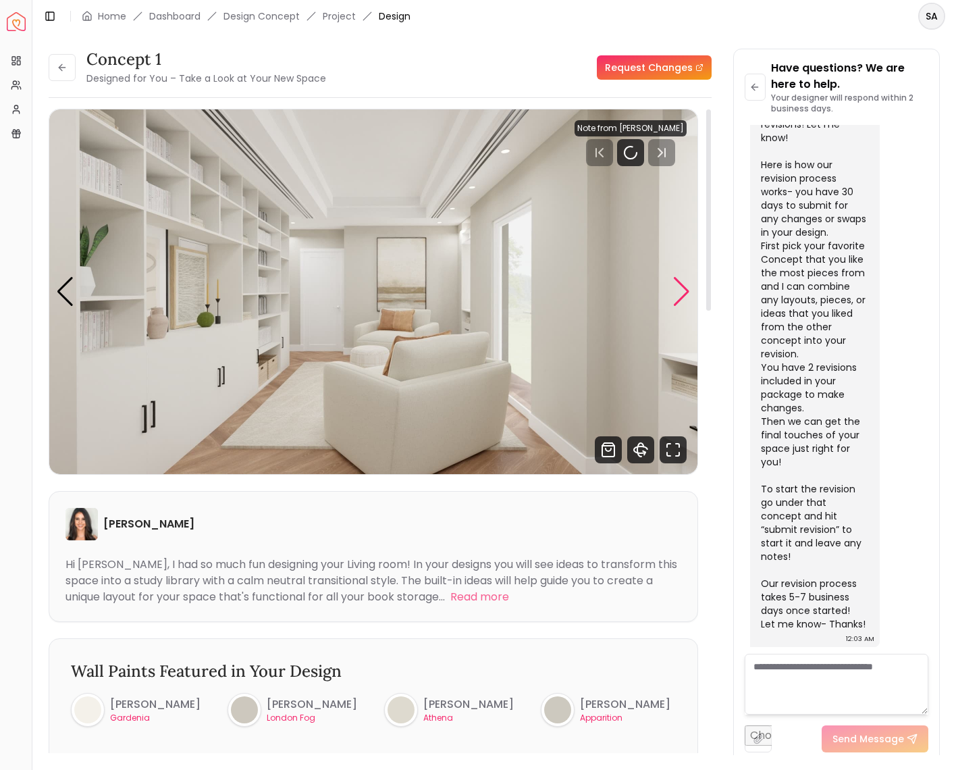
click at [676, 291] on div "Next slide" at bounding box center [682, 292] width 18 height 30
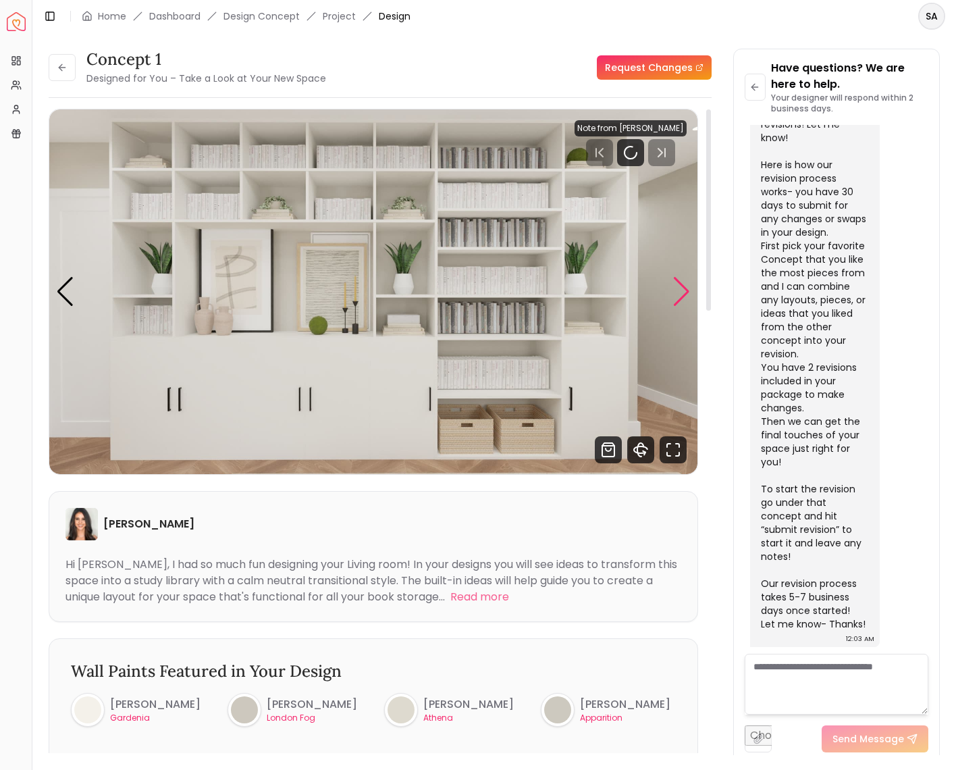
click at [676, 291] on div "Next slide" at bounding box center [682, 292] width 18 height 30
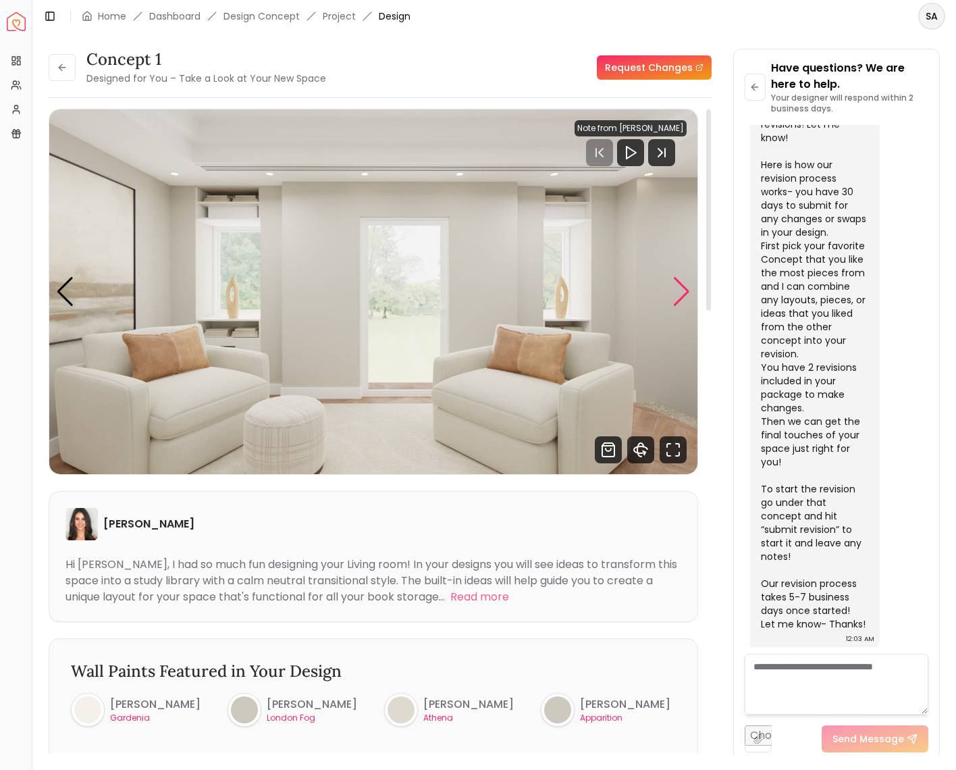
click at [676, 291] on div "Next slide" at bounding box center [682, 292] width 18 height 30
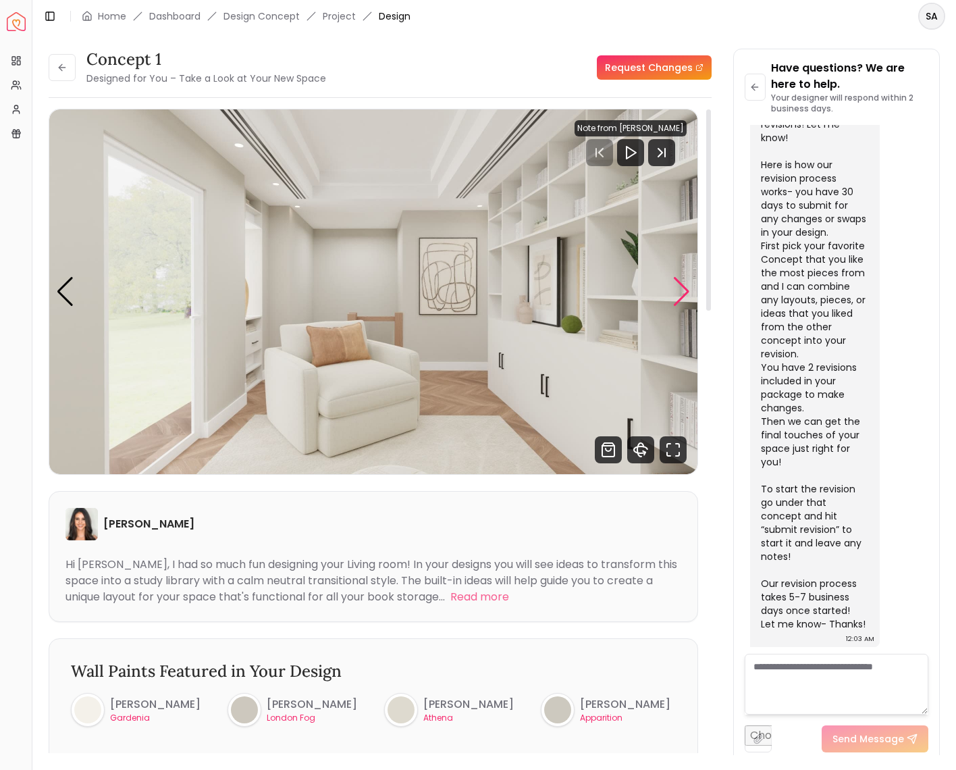
click at [676, 291] on div "Next slide" at bounding box center [682, 292] width 18 height 30
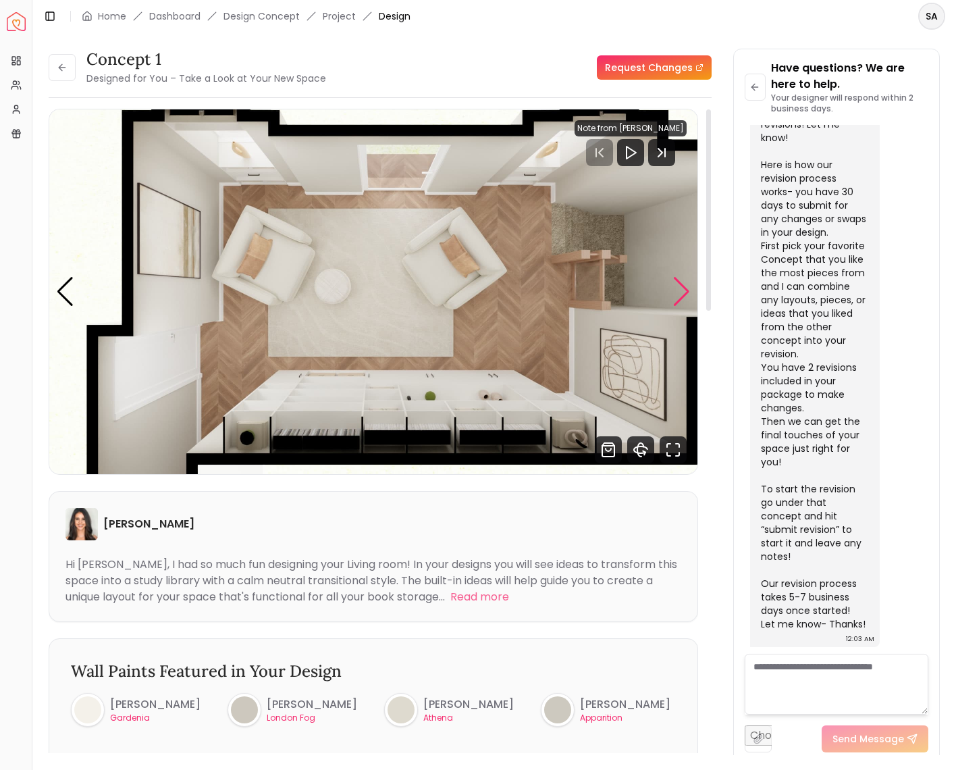
click at [676, 291] on div "Next slide" at bounding box center [682, 292] width 18 height 30
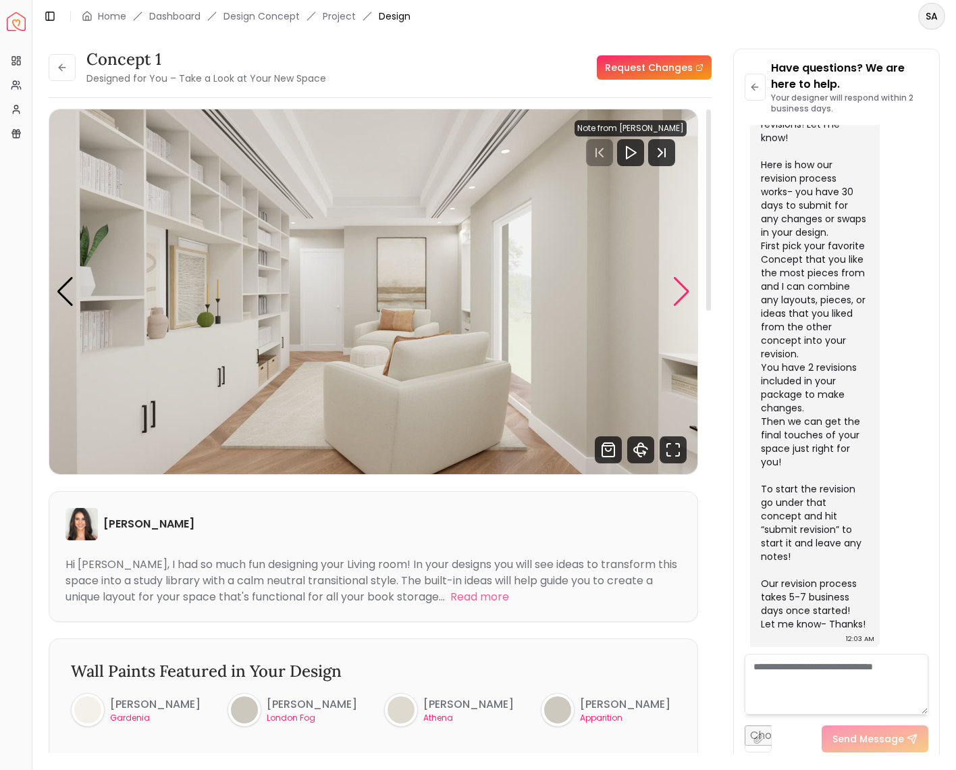
click at [690, 289] on div "Next slide" at bounding box center [682, 292] width 18 height 30
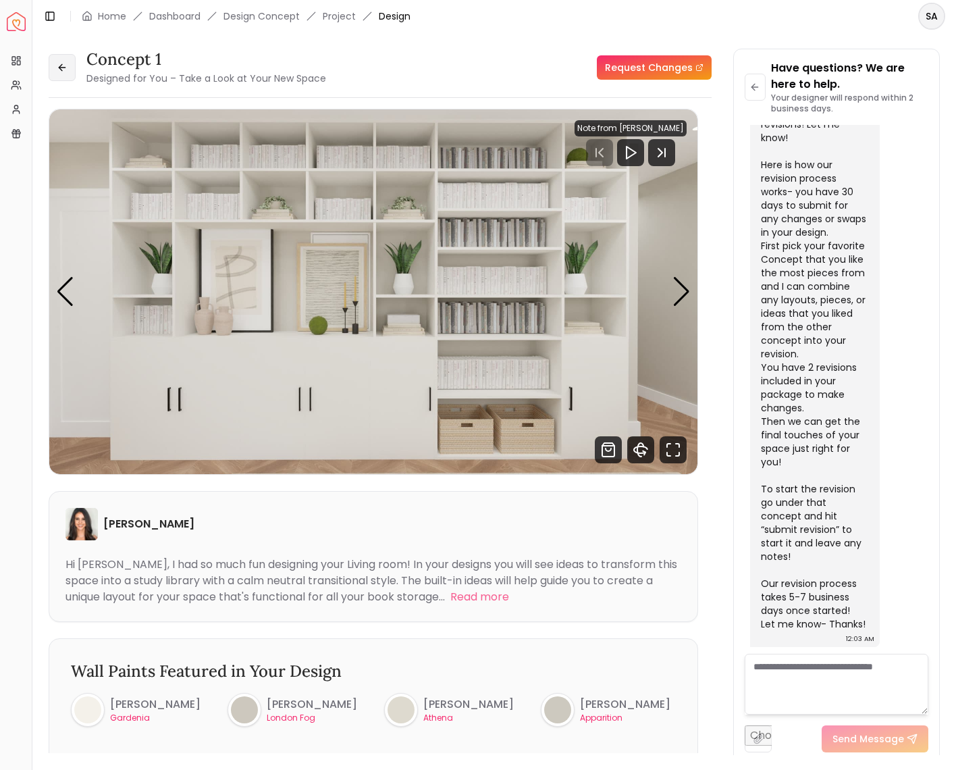
click at [54, 72] on button at bounding box center [62, 67] width 27 height 27
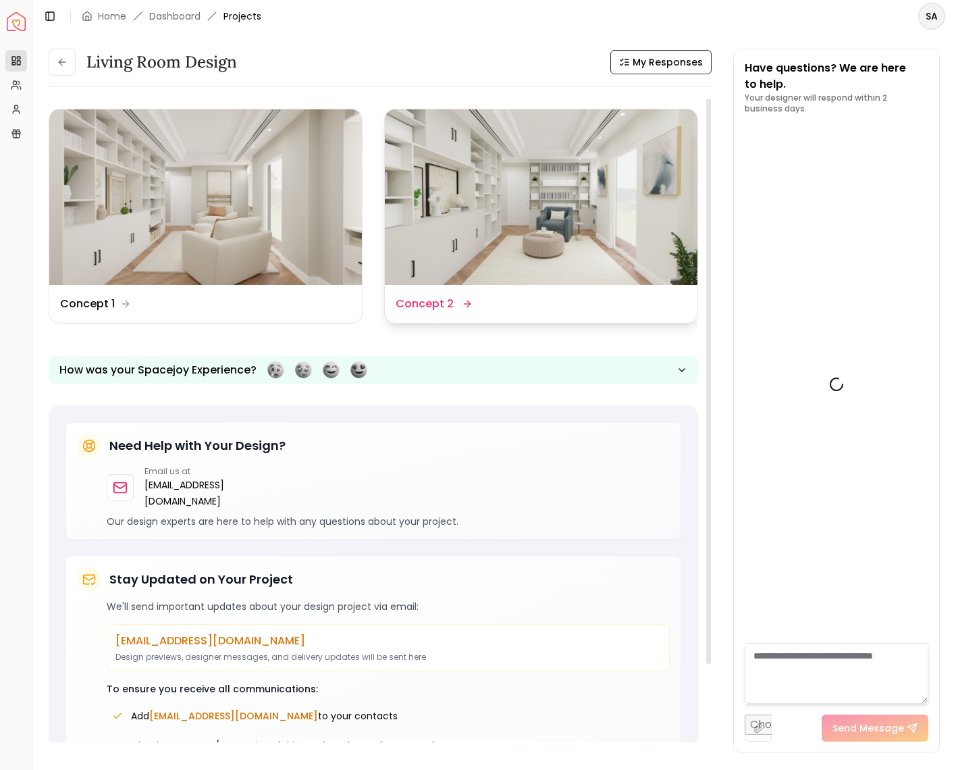
click at [564, 200] on img at bounding box center [541, 197] width 313 height 176
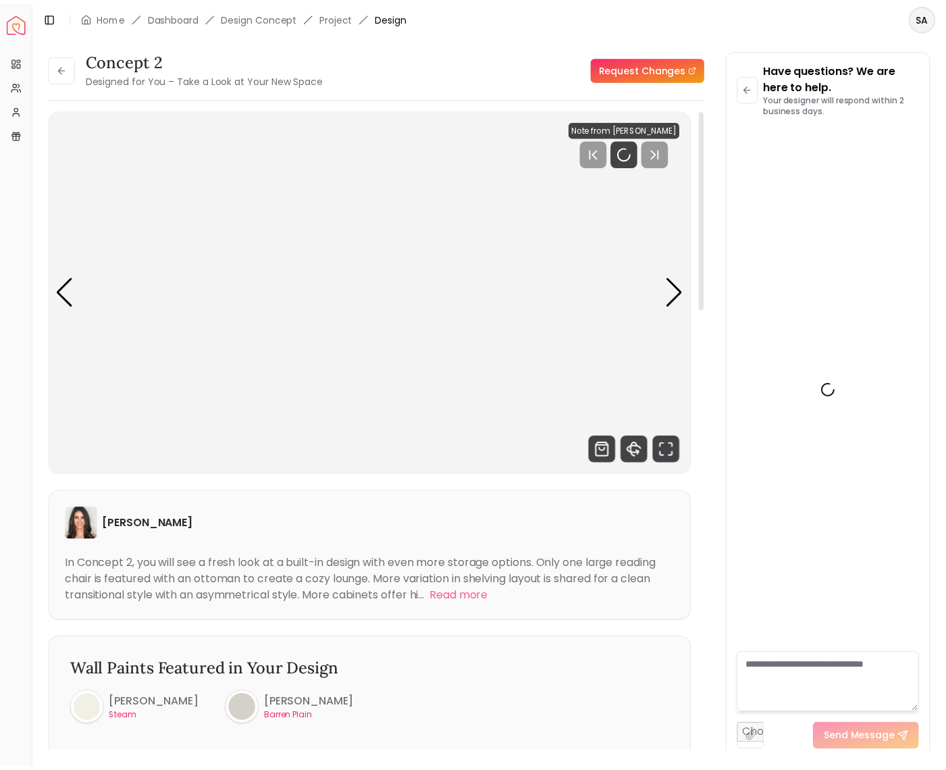
scroll to position [1742, 0]
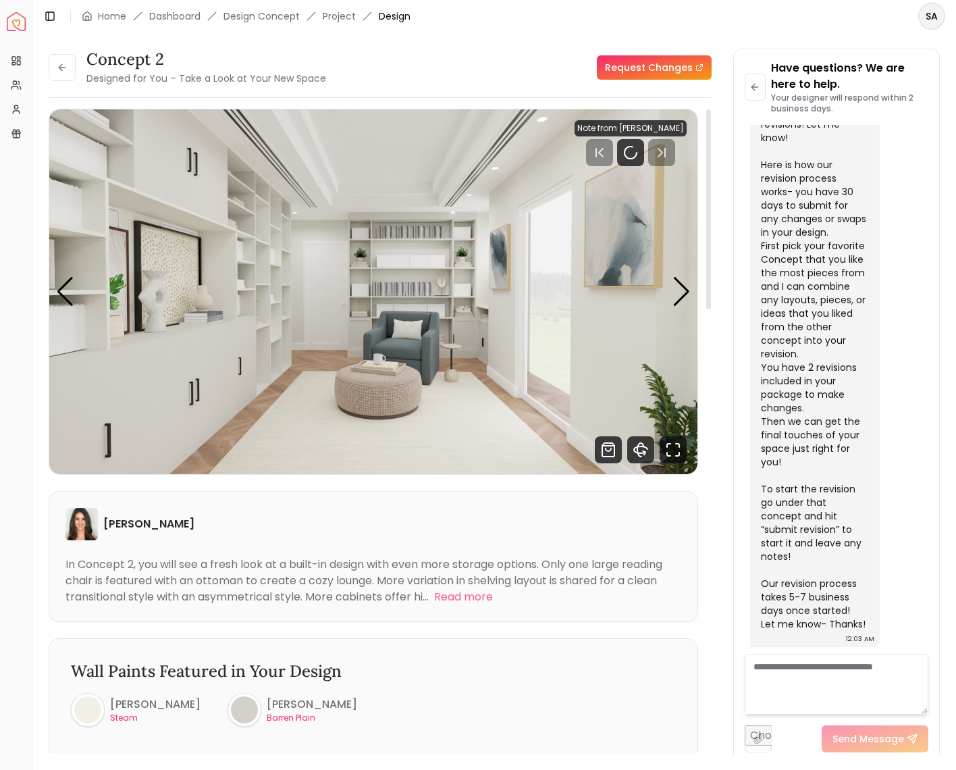
click at [691, 290] on img "1 / 5" at bounding box center [373, 291] width 648 height 365
click at [690, 290] on div "Next slide" at bounding box center [682, 292] width 18 height 30
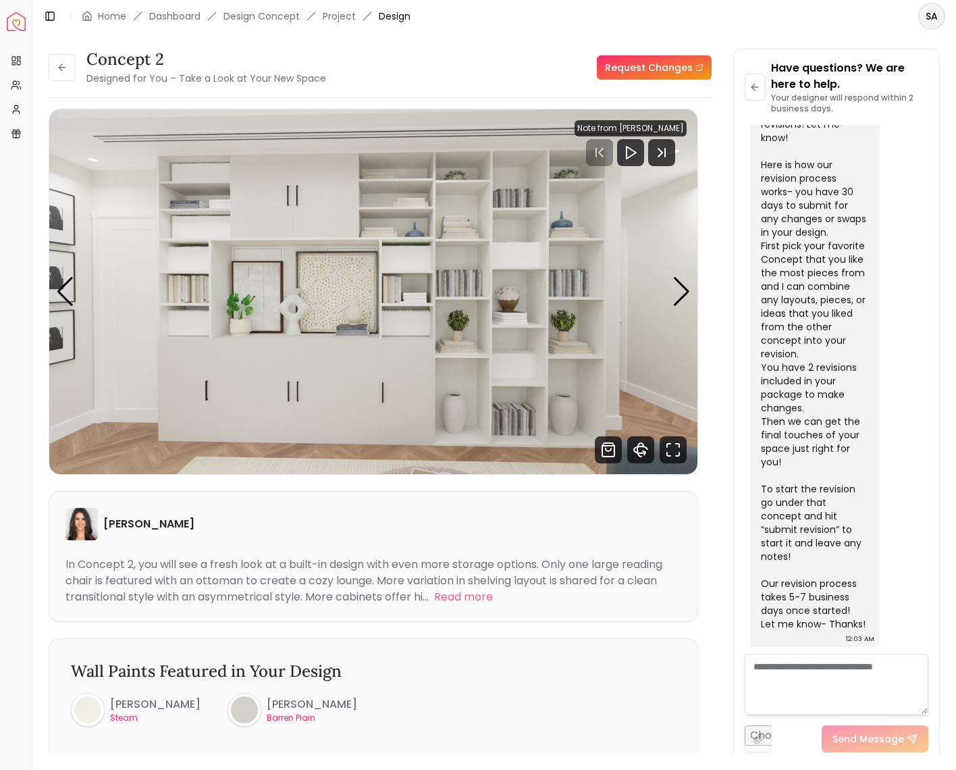
click at [17, 28] on img "Spacejoy" at bounding box center [16, 21] width 19 height 19
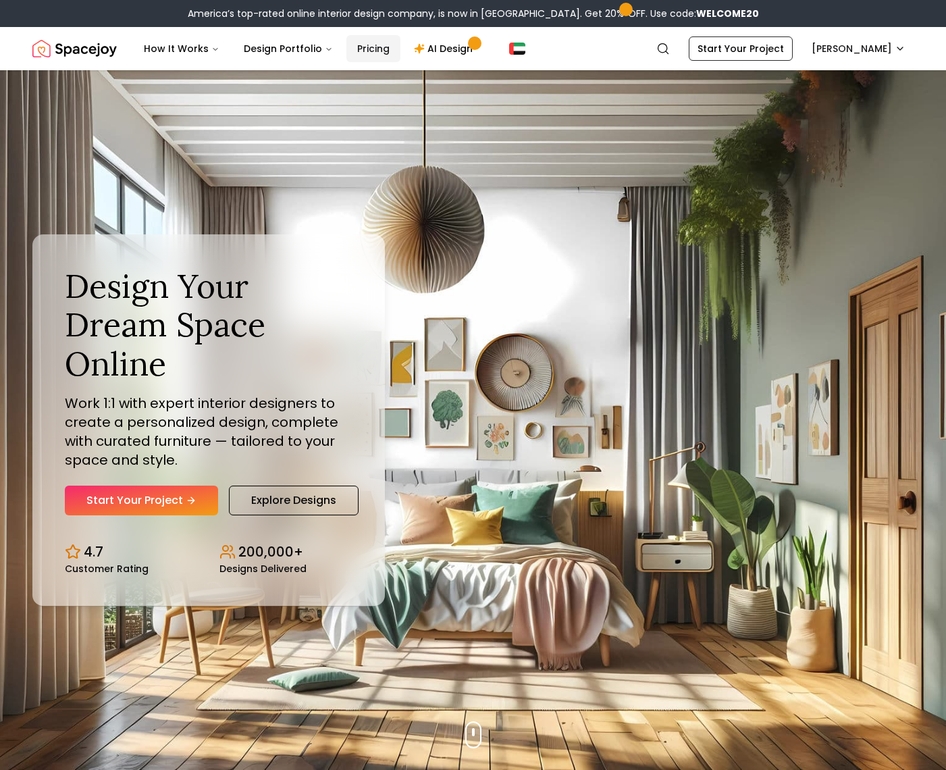
click at [384, 49] on link "Pricing" at bounding box center [374, 48] width 54 height 27
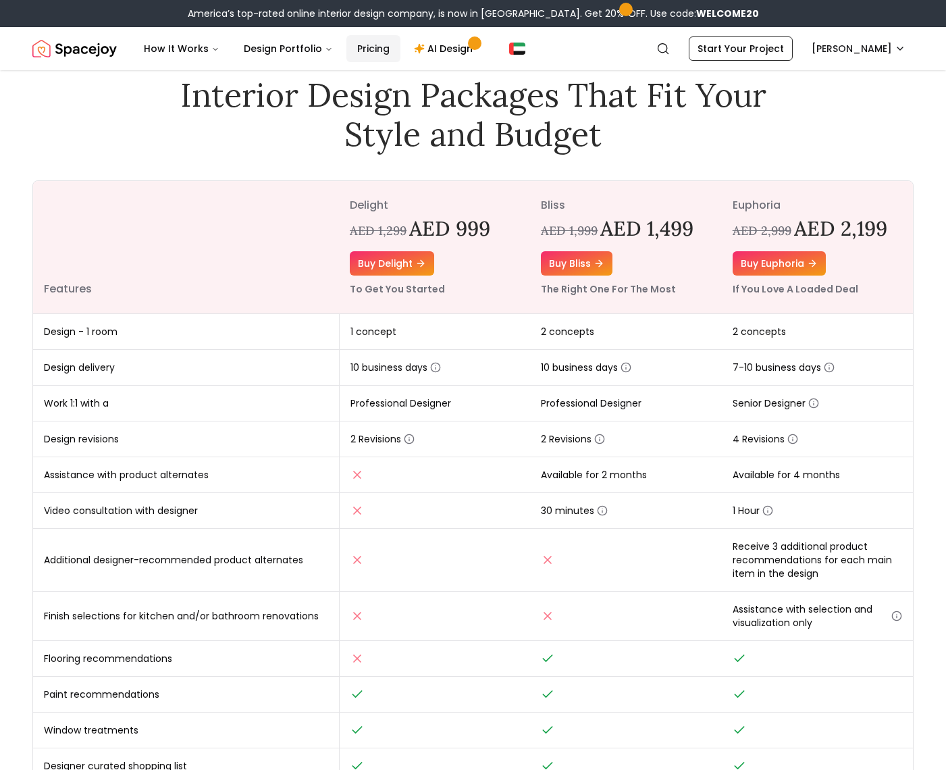
scroll to position [68, 0]
